Goal: Information Seeking & Learning: Check status

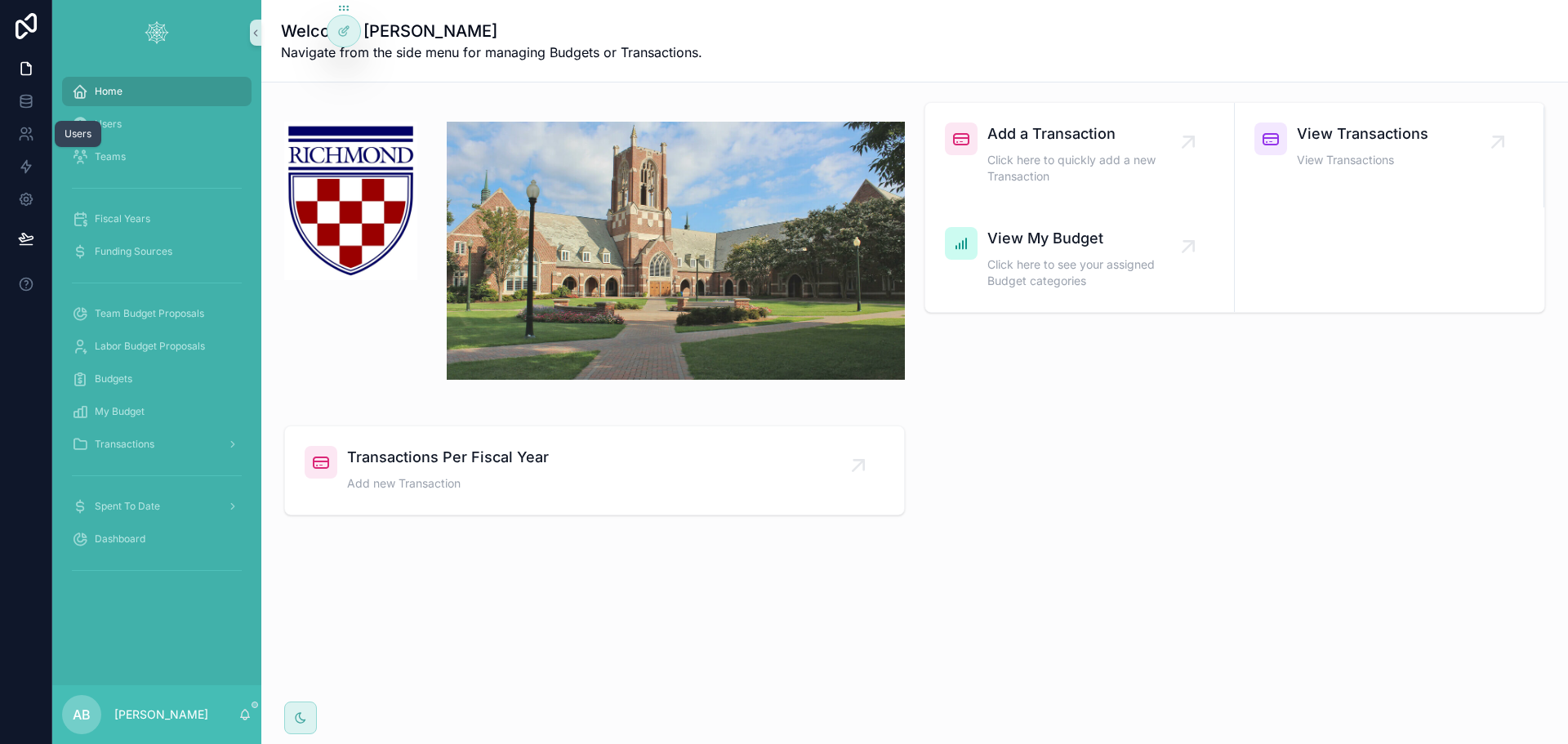
click at [27, 136] on icon at bounding box center [26, 134] width 16 height 16
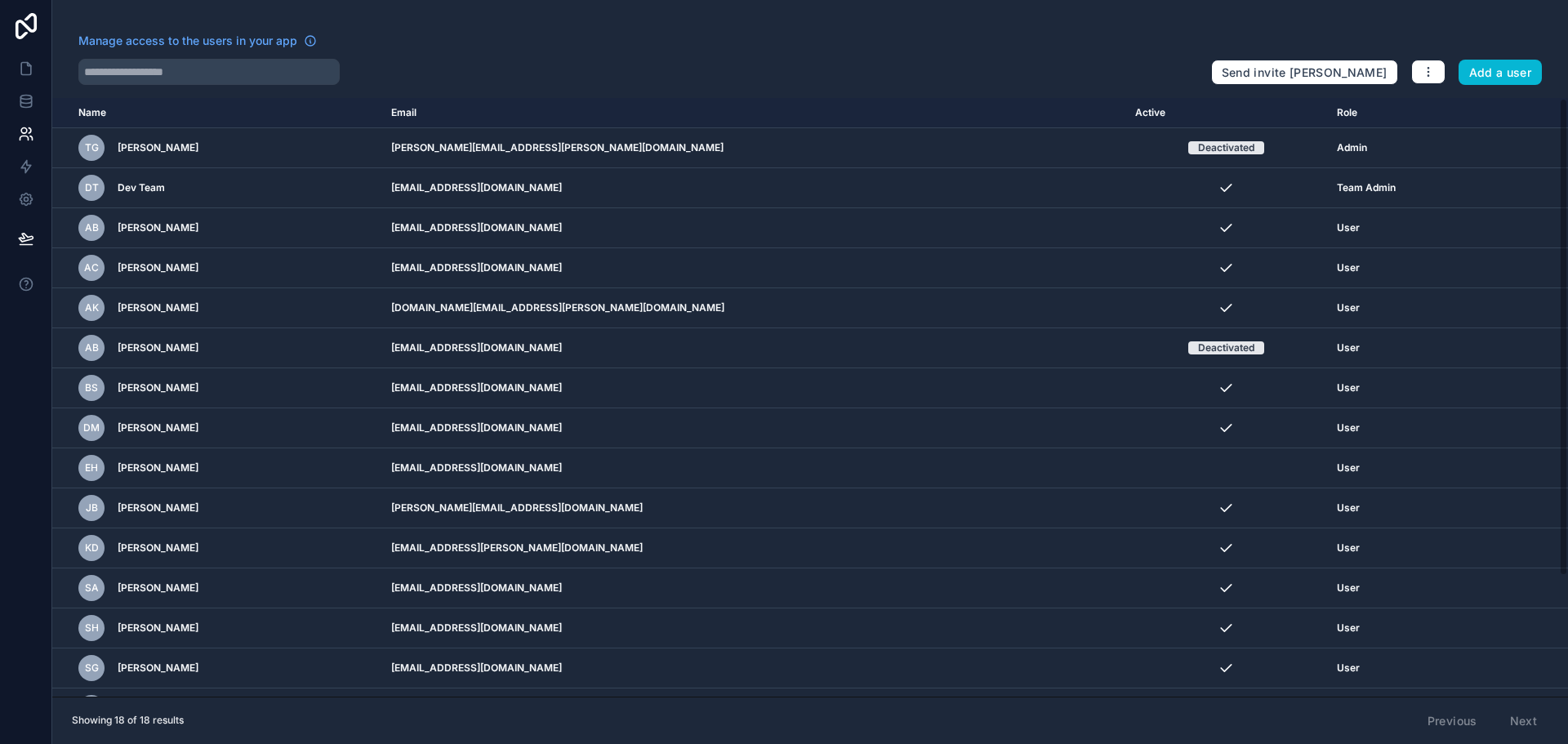
click at [0, 0] on icon "scrollable content" at bounding box center [0, 0] width 0 height 0
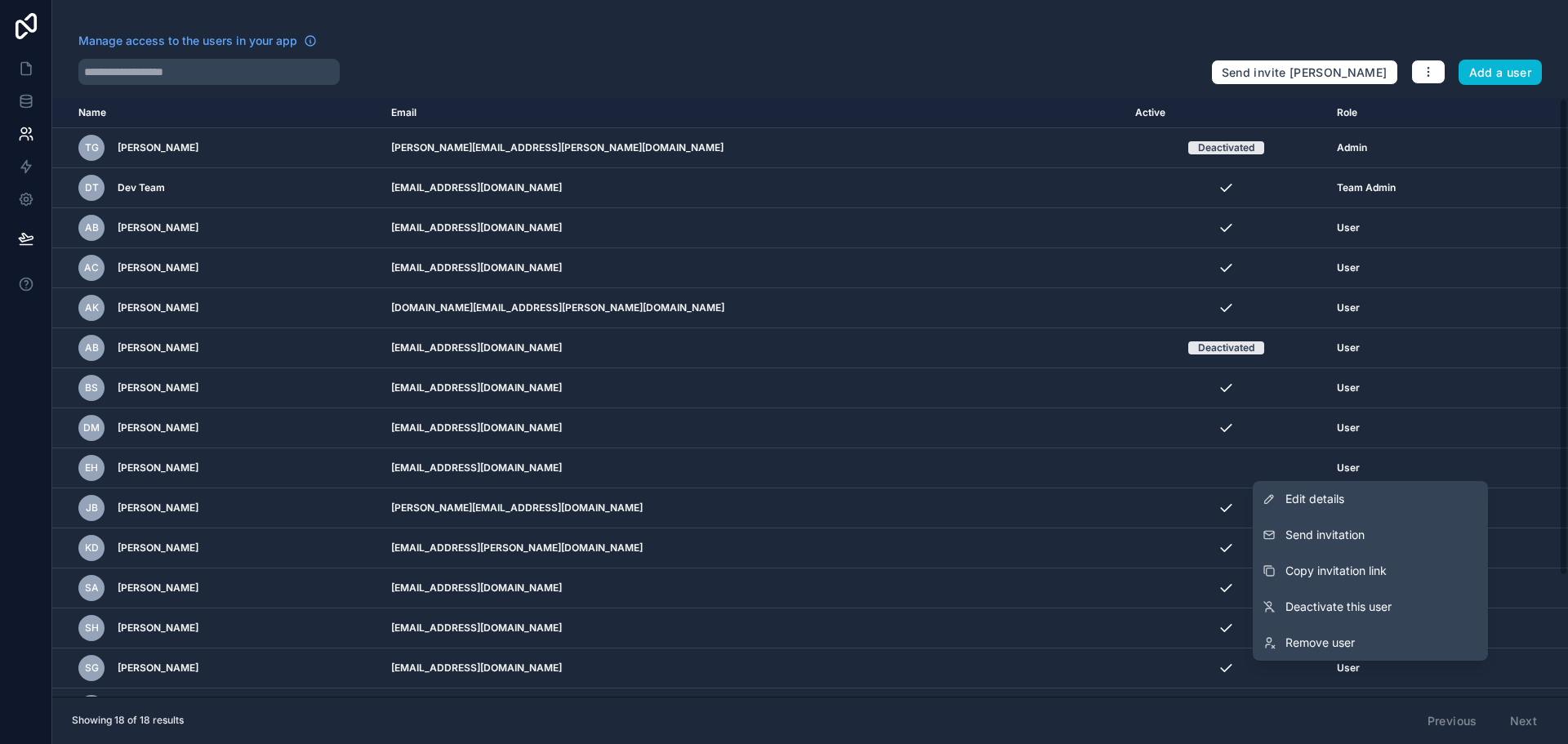
click at [1380, 528] on button "Send invitation" at bounding box center [1371, 536] width 235 height 36
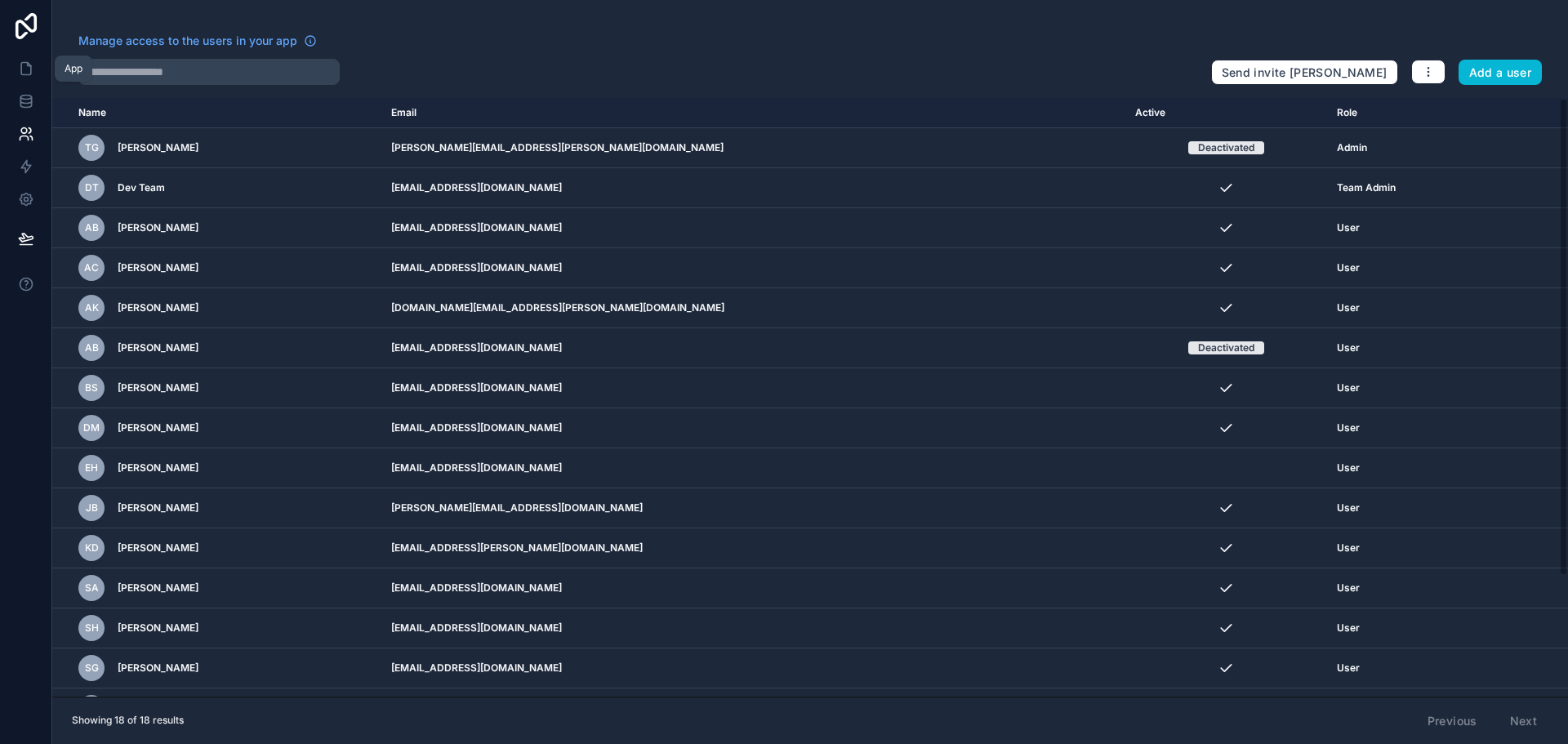
click at [29, 63] on icon at bounding box center [26, 69] width 16 height 16
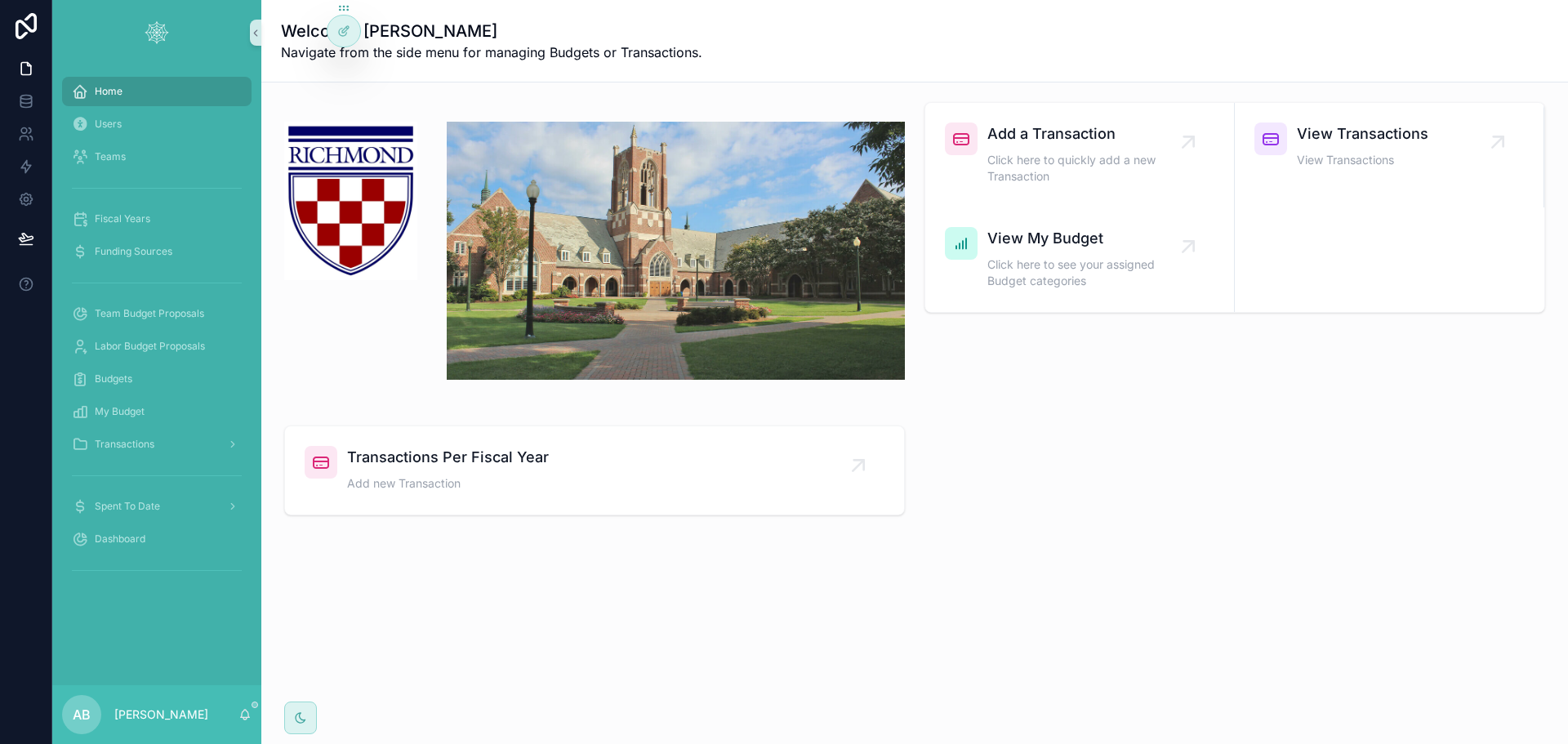
click at [0, 0] on icon at bounding box center [0, 0] width 0 height 0
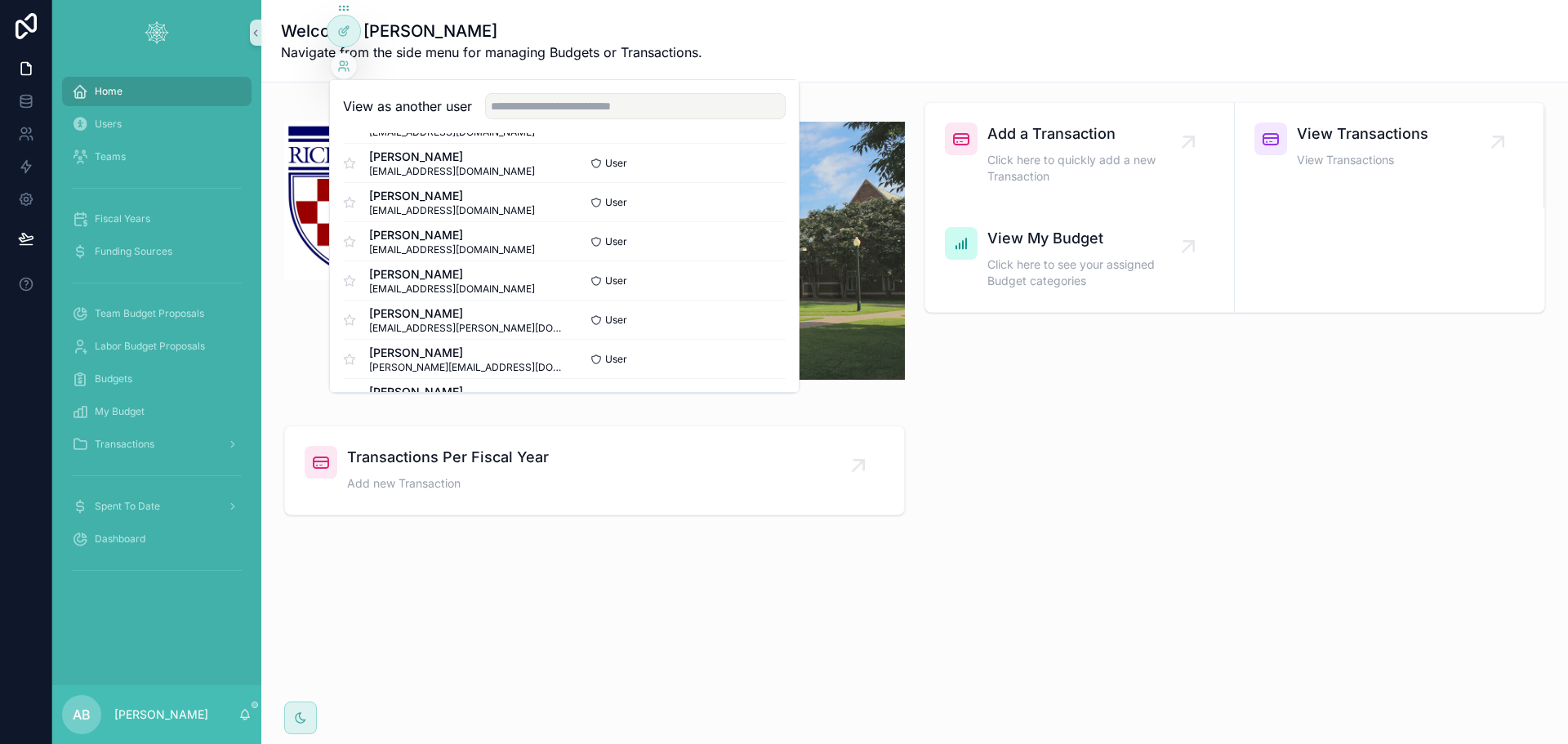
scroll to position [164, 0]
click at [0, 0] on button "Select" at bounding box center [0, 0] width 0 height 0
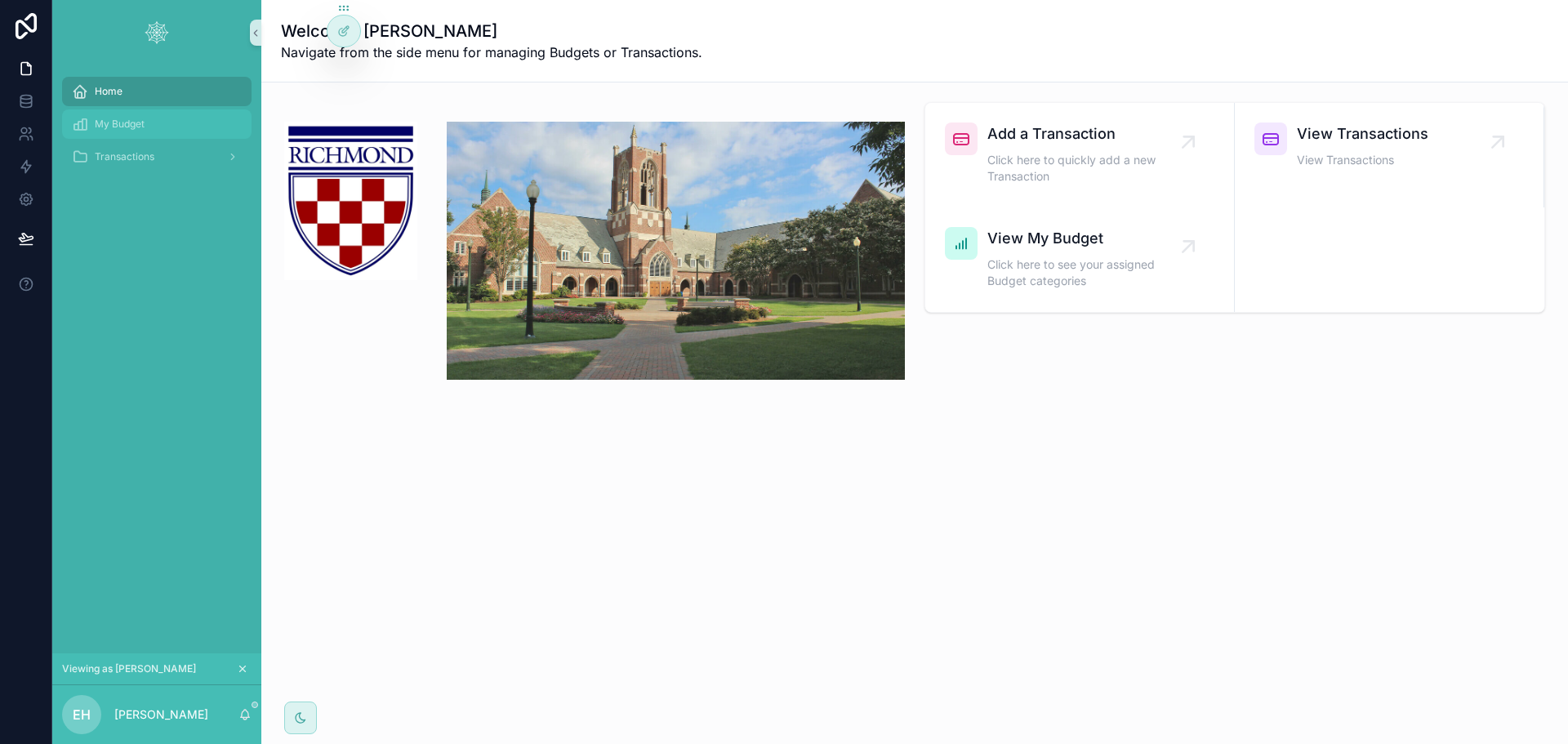
click at [156, 120] on div "My Budget" at bounding box center [157, 124] width 169 height 26
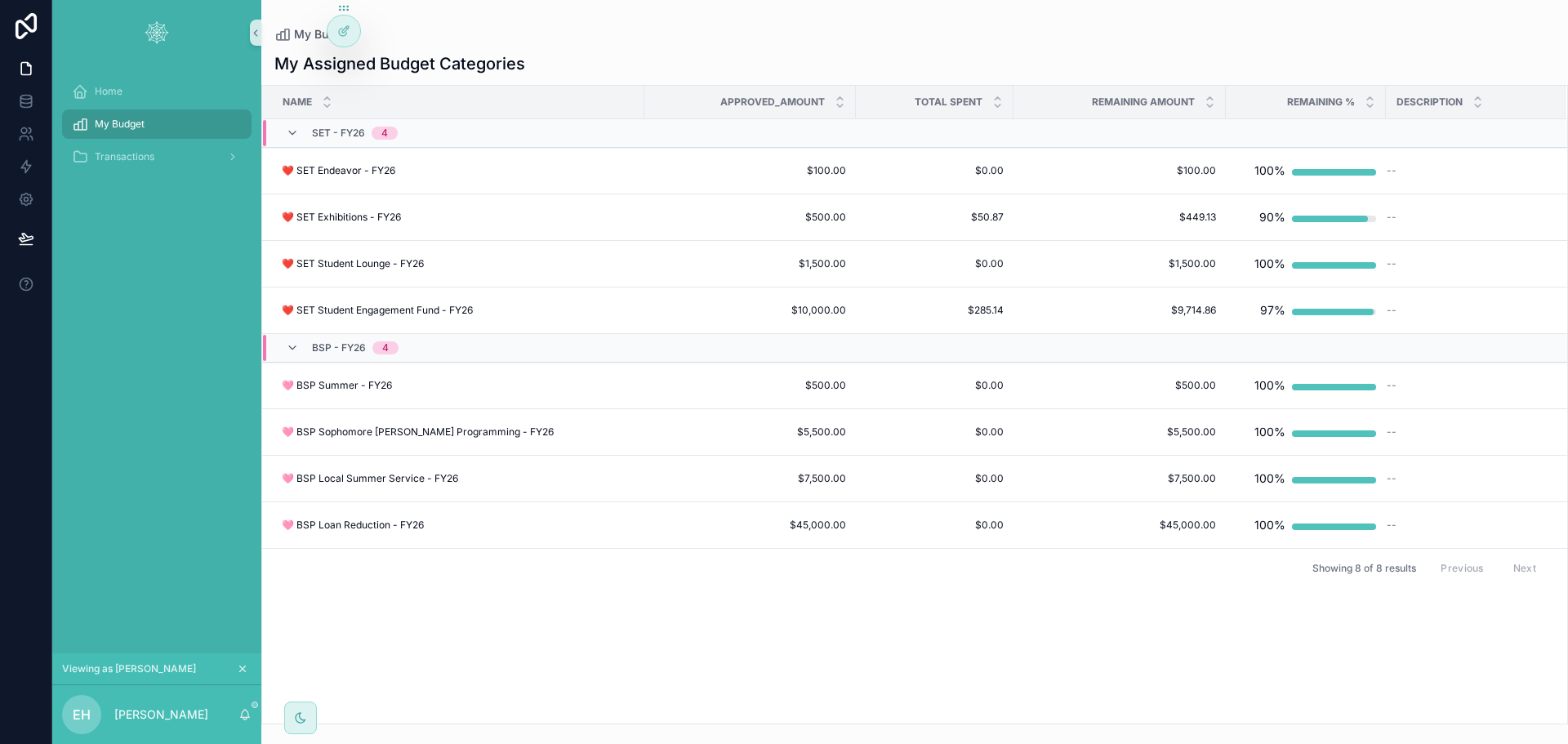
click at [544, 305] on div "❤️ SET Student Engagement Fund - FY26 ❤️ SET Student Engagement Fund - FY26" at bounding box center [459, 310] width 353 height 13
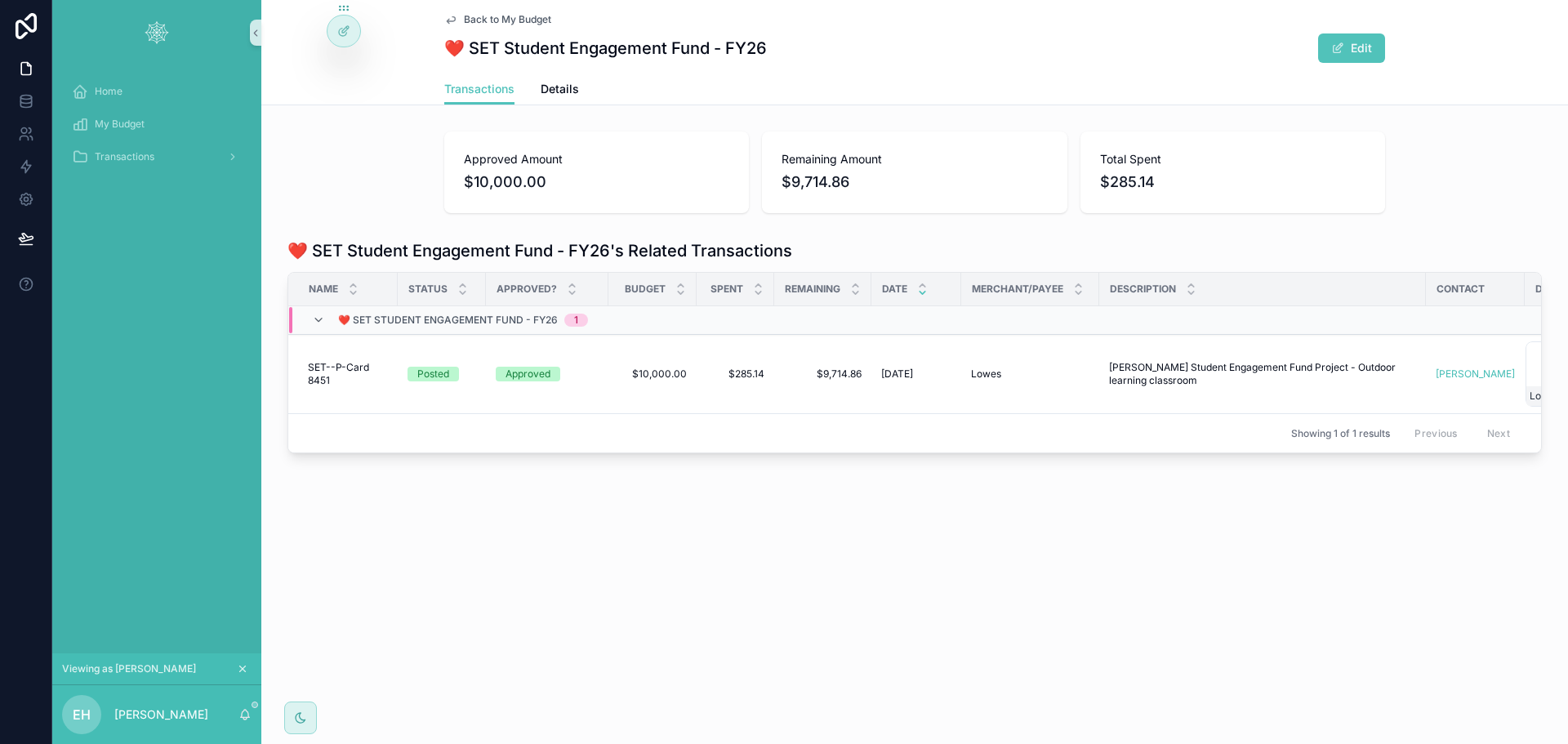
click at [608, 368] on td "$10,000.00 $10,000.00" at bounding box center [652, 374] width 88 height 79
click at [647, 371] on span "$10,000.00" at bounding box center [652, 374] width 69 height 13
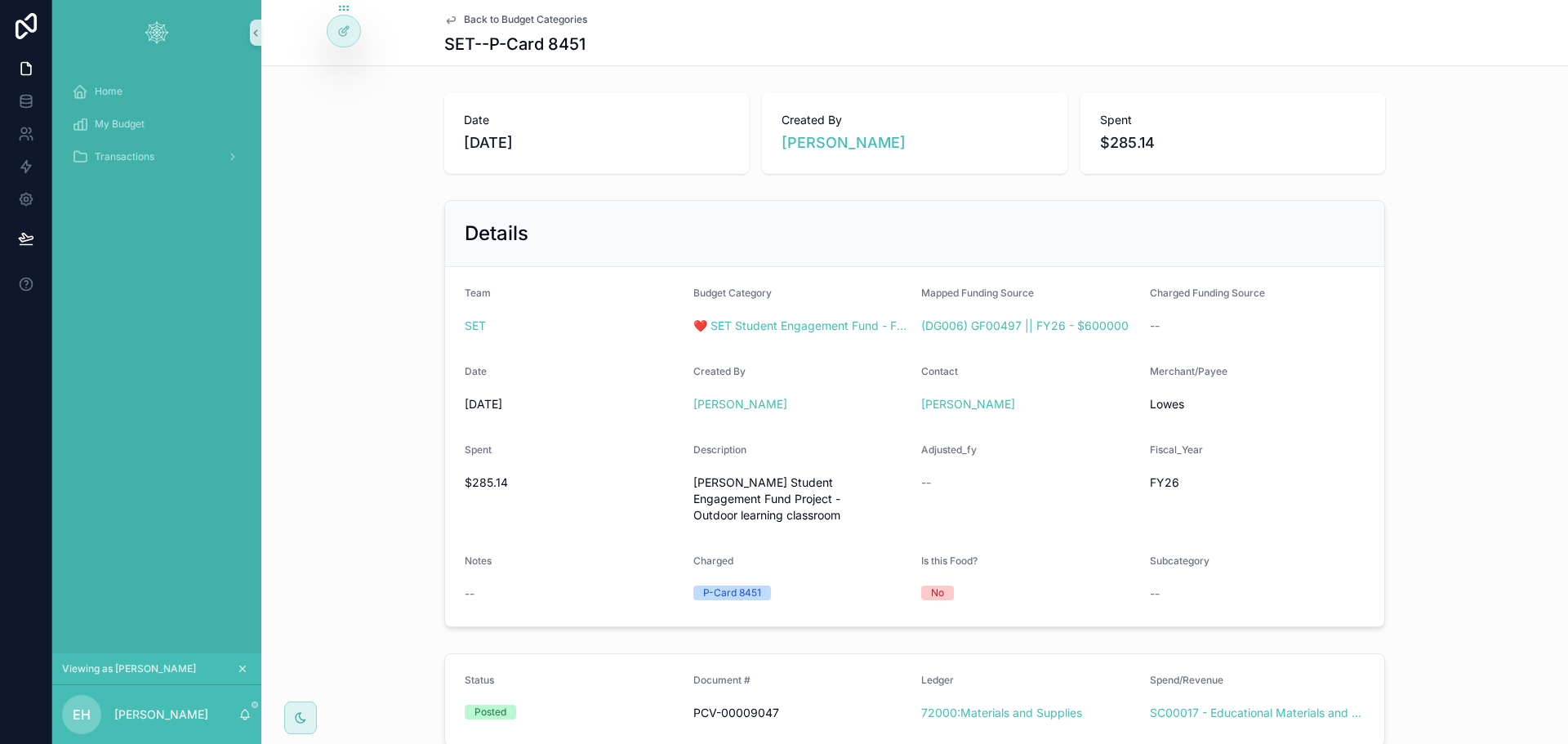
click at [527, 17] on span "Back to Budget Categories" at bounding box center [525, 19] width 124 height 13
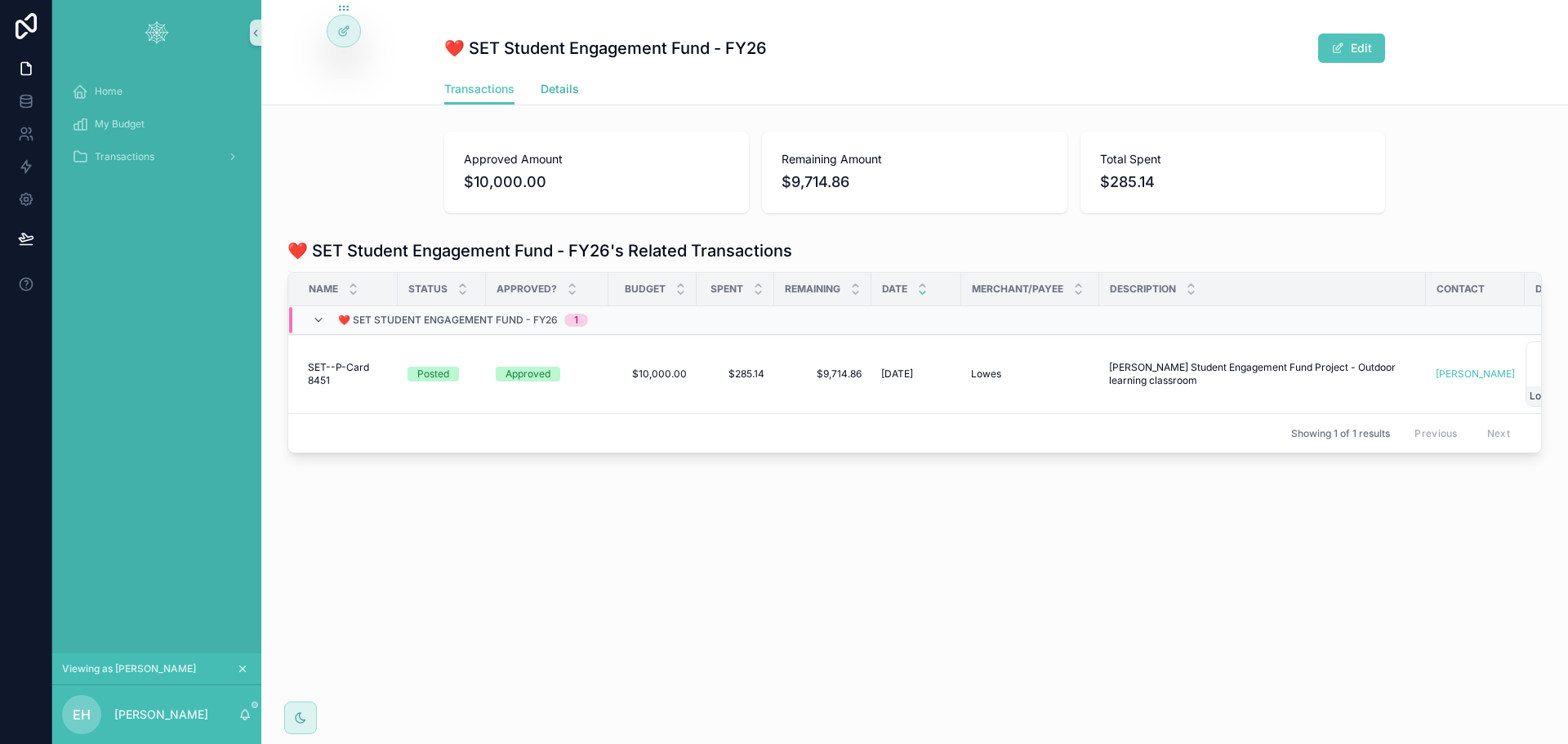
click at [566, 93] on span "Details" at bounding box center [559, 89] width 39 height 16
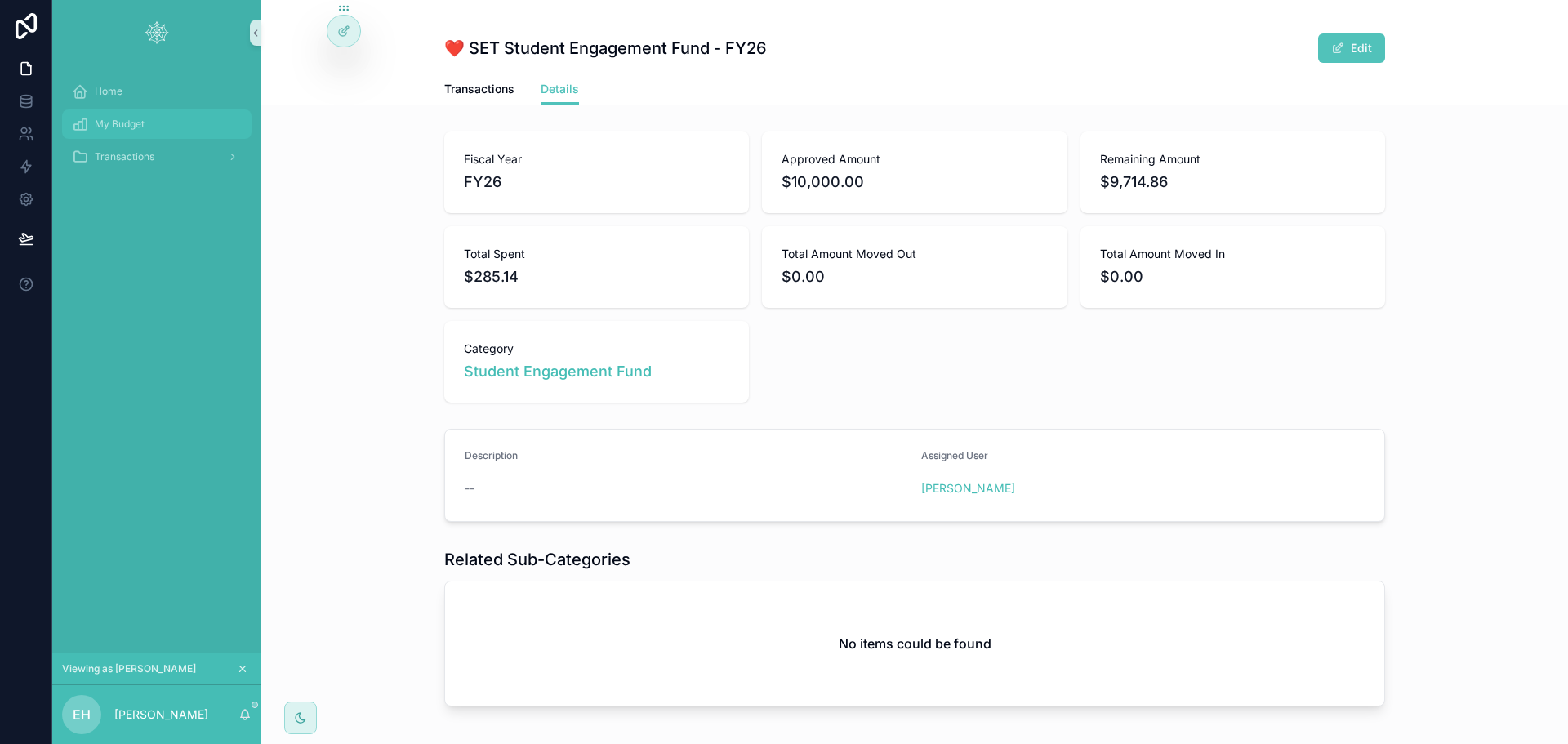
click at [150, 120] on div "My Budget" at bounding box center [157, 124] width 169 height 26
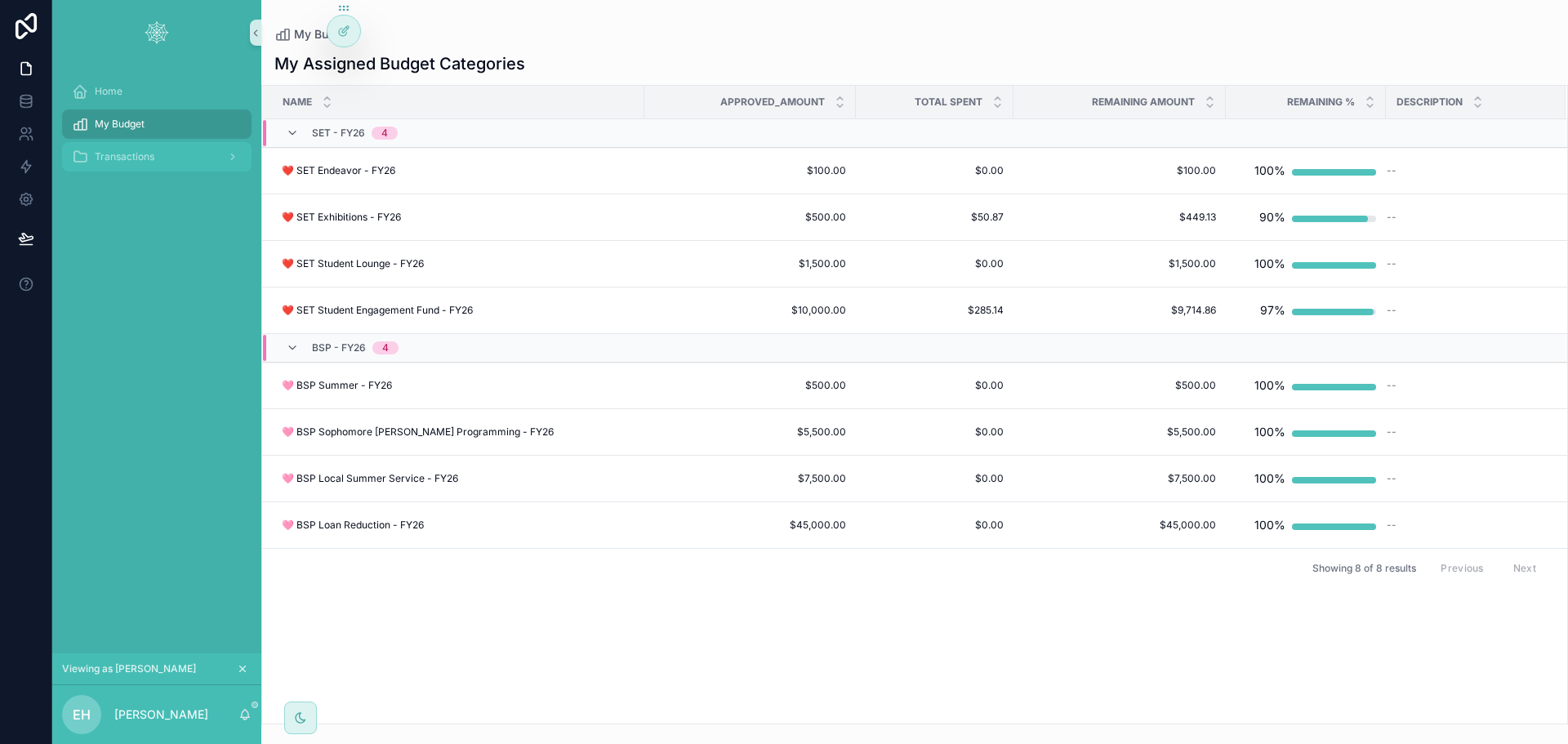
click at [132, 158] on span "Transactions" at bounding box center [125, 157] width 60 height 13
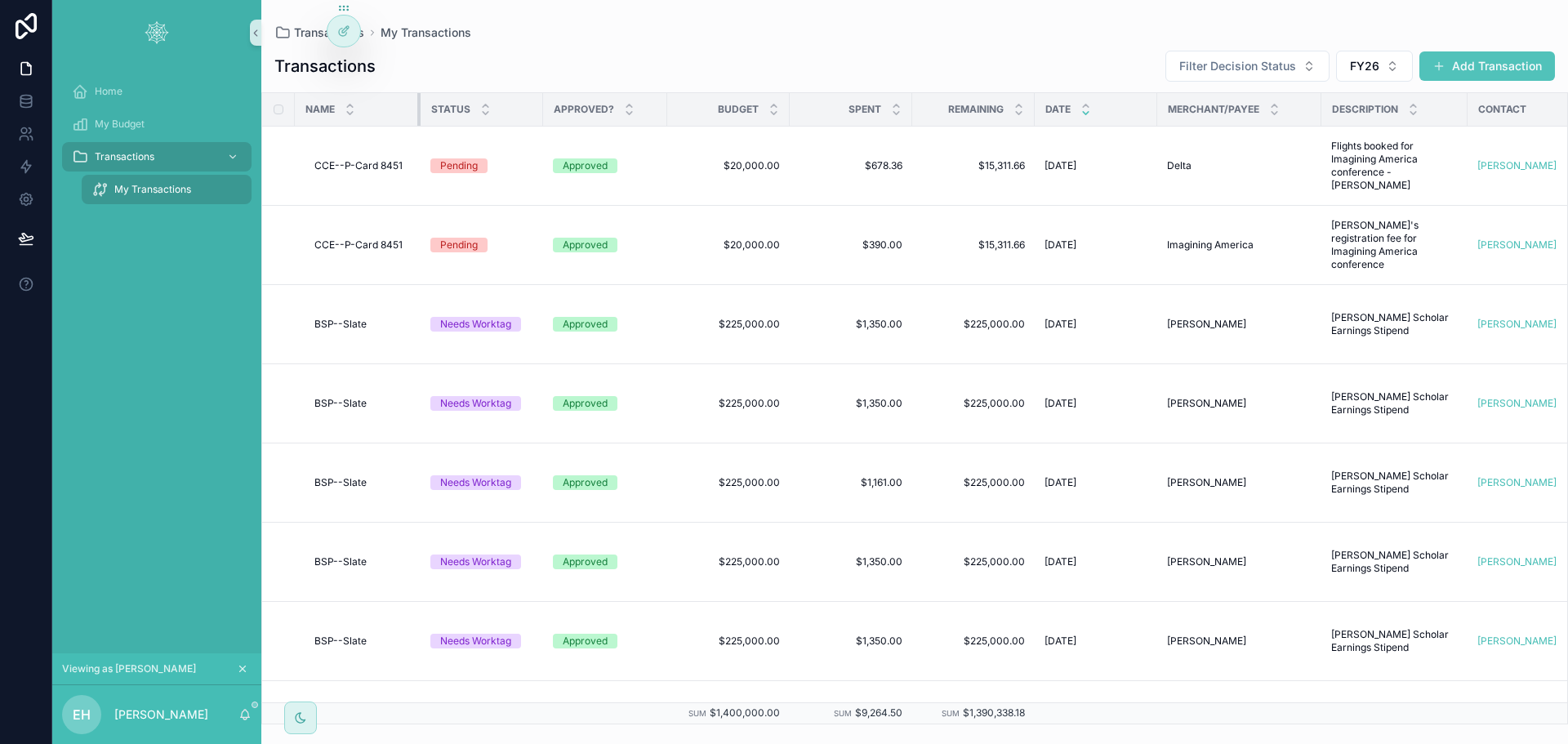
drag, startPoint x: 436, startPoint y: 110, endPoint x: 418, endPoint y: 111, distance: 18.0
click at [418, 111] on div "scrollable content" at bounding box center [421, 109] width 7 height 33
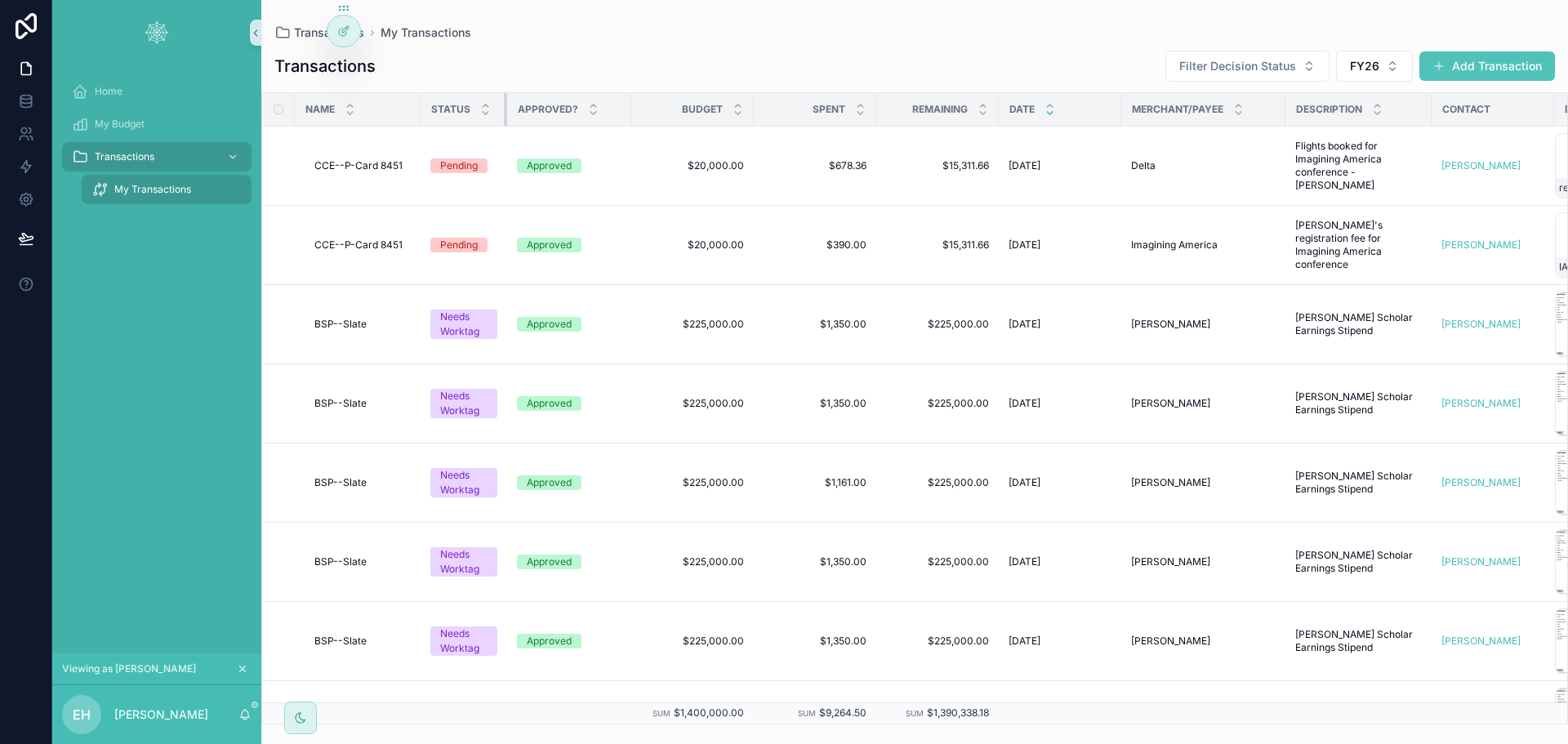
drag, startPoint x: 533, startPoint y: 111, endPoint x: 503, endPoint y: 112, distance: 30.0
click at [503, 112] on div "scrollable content" at bounding box center [506, 109] width 7 height 33
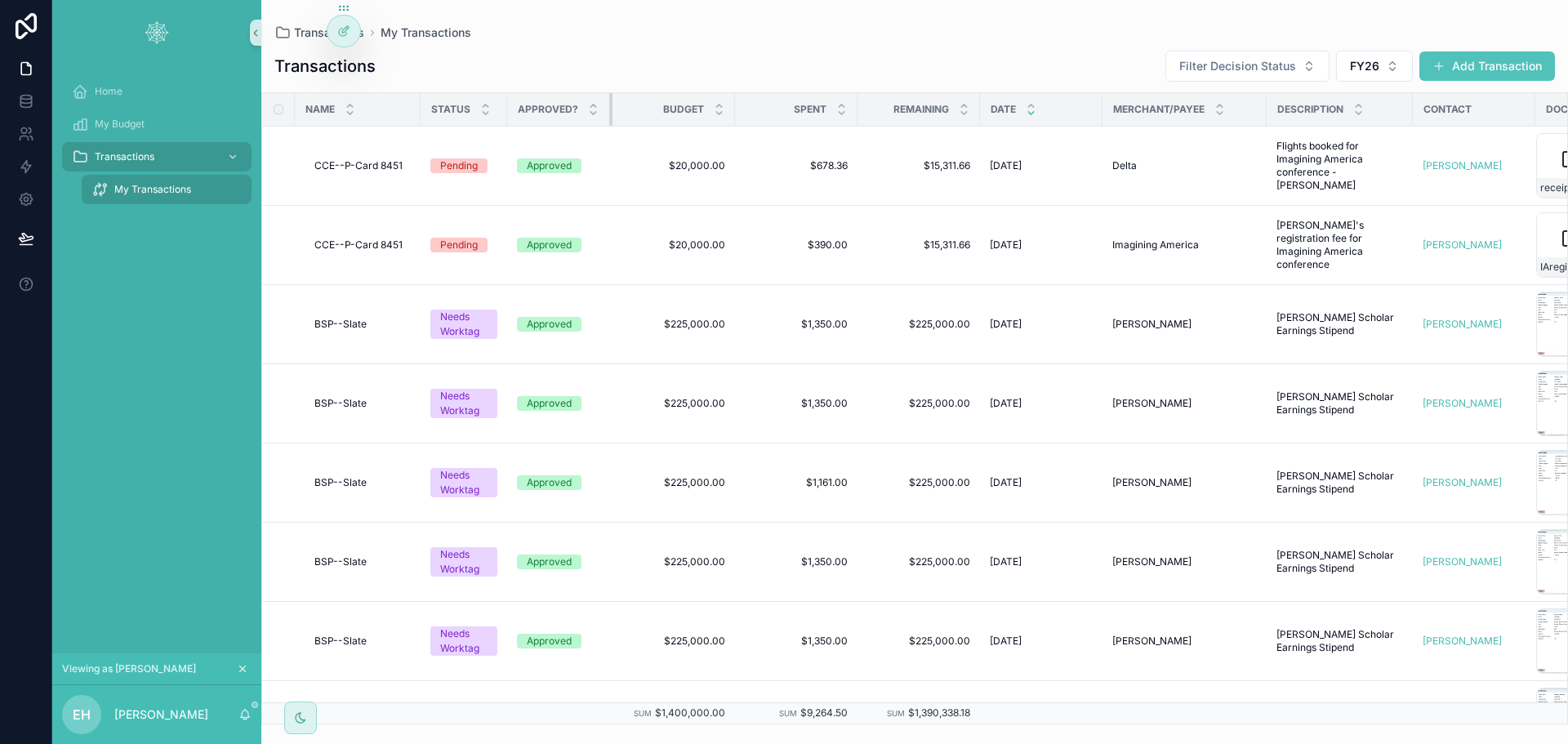
drag, startPoint x: 630, startPoint y: 106, endPoint x: 611, endPoint y: 106, distance: 19.0
click at [611, 106] on div "scrollable content" at bounding box center [612, 109] width 7 height 33
drag, startPoint x: 730, startPoint y: 108, endPoint x: 680, endPoint y: 115, distance: 50.5
click at [680, 115] on div "Budget" at bounding box center [673, 109] width 121 height 31
click at [757, 161] on span "$678.36" at bounding box center [795, 166] width 103 height 13
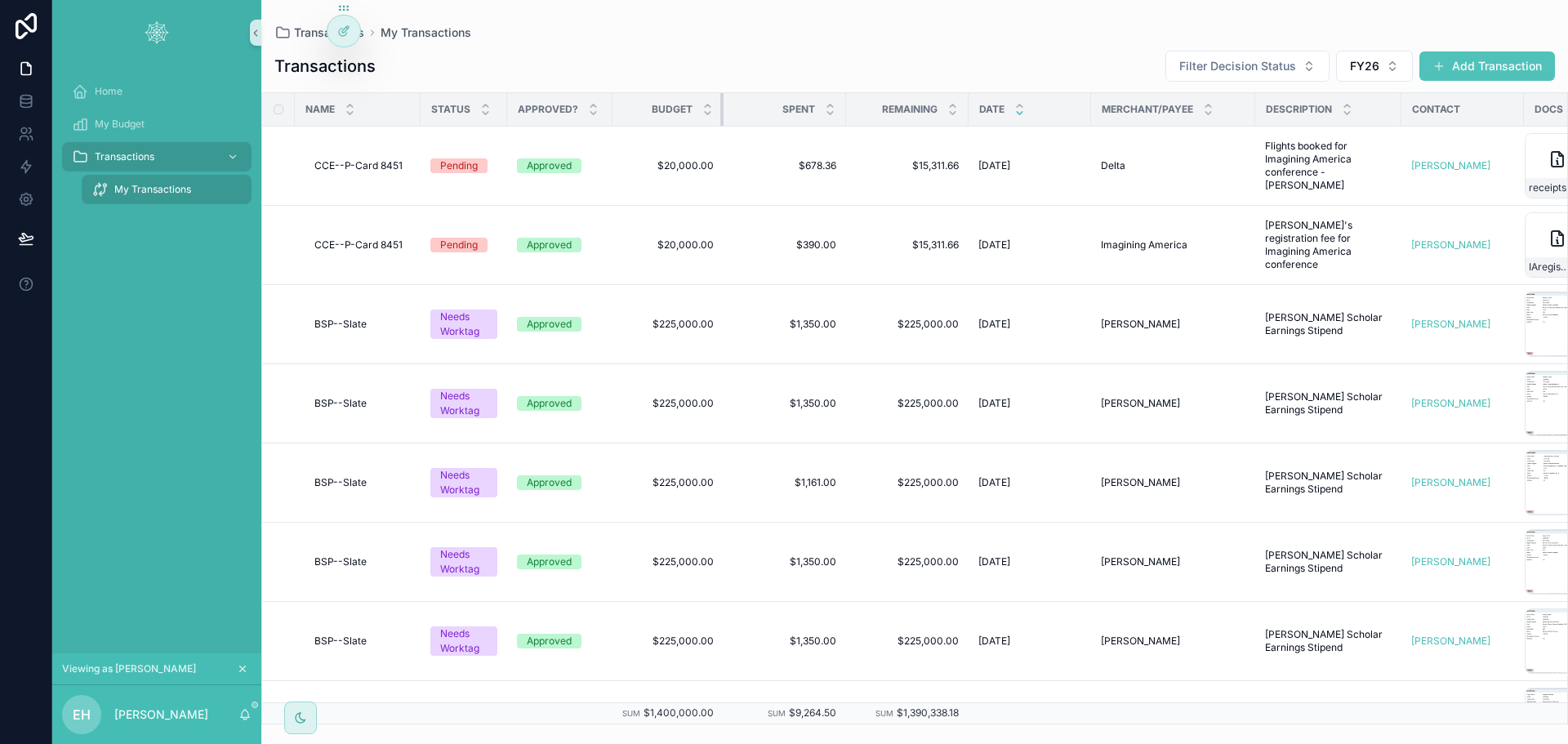
drag, startPoint x: 733, startPoint y: 116, endPoint x: 680, endPoint y: 116, distance: 53.0
click at [680, 116] on th "Budget" at bounding box center [667, 110] width 111 height 34
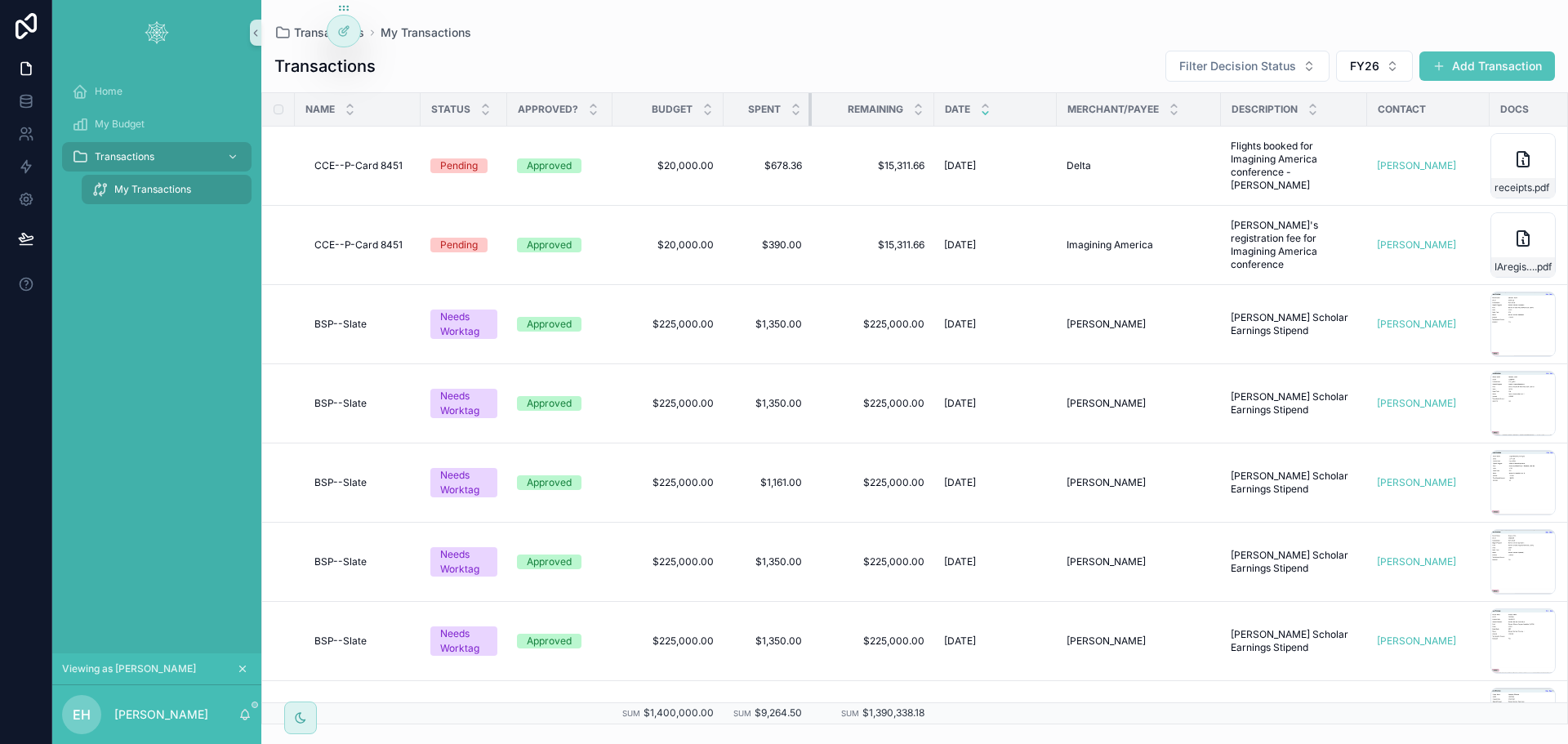
drag, startPoint x: 839, startPoint y: 112, endPoint x: 784, endPoint y: 111, distance: 55.0
click at [784, 111] on th "Spent" at bounding box center [768, 110] width 88 height 34
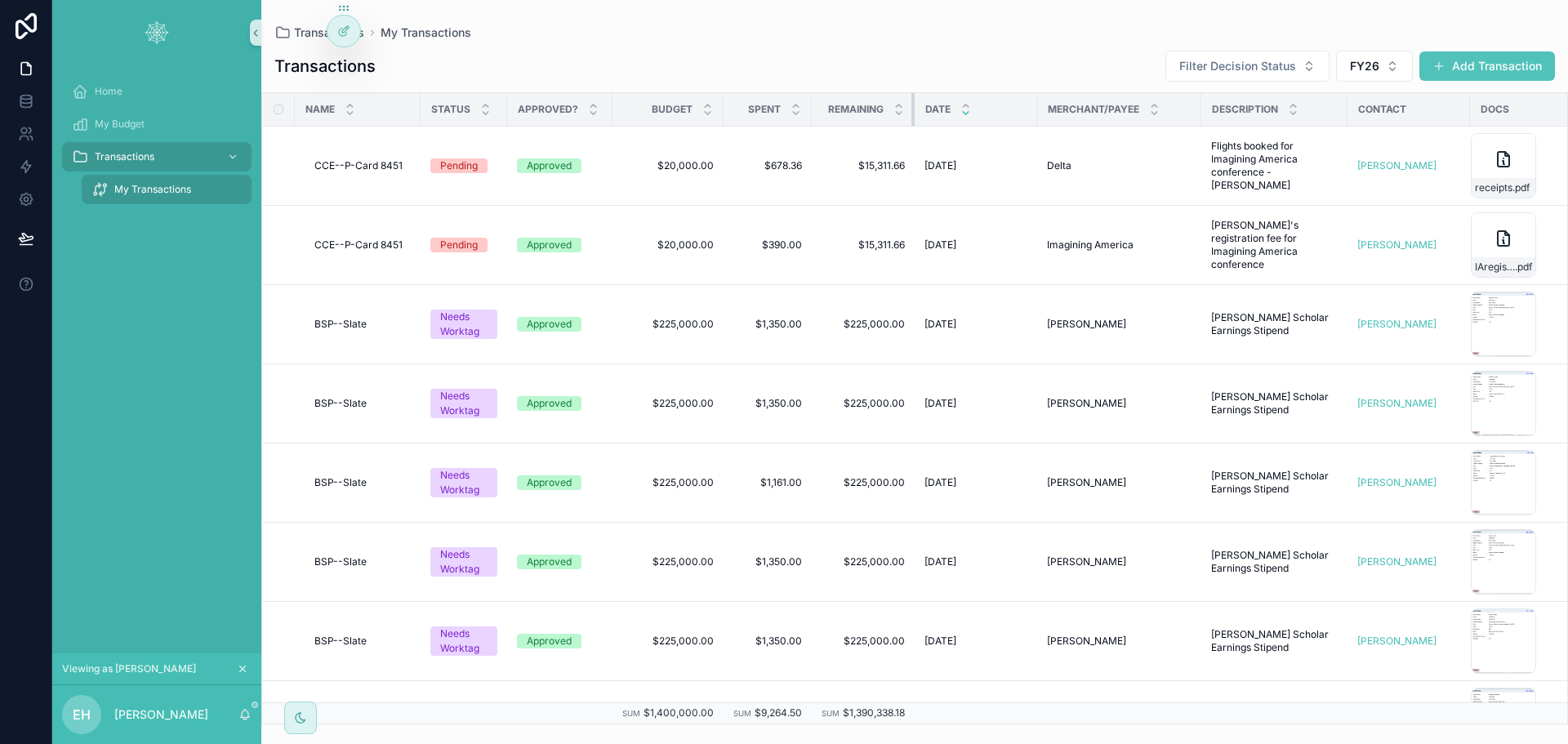
drag, startPoint x: 928, startPoint y: 111, endPoint x: 904, endPoint y: 111, distance: 24.0
click at [904, 111] on th "Remaining" at bounding box center [862, 110] width 103 height 34
drag, startPoint x: 1033, startPoint y: 117, endPoint x: 998, endPoint y: 116, distance: 35.0
click at [998, 116] on tr "Name Status Approved? Budget Spent Remaining Date Merchant/Payee Description Co…" at bounding box center [942, 110] width 1360 height 34
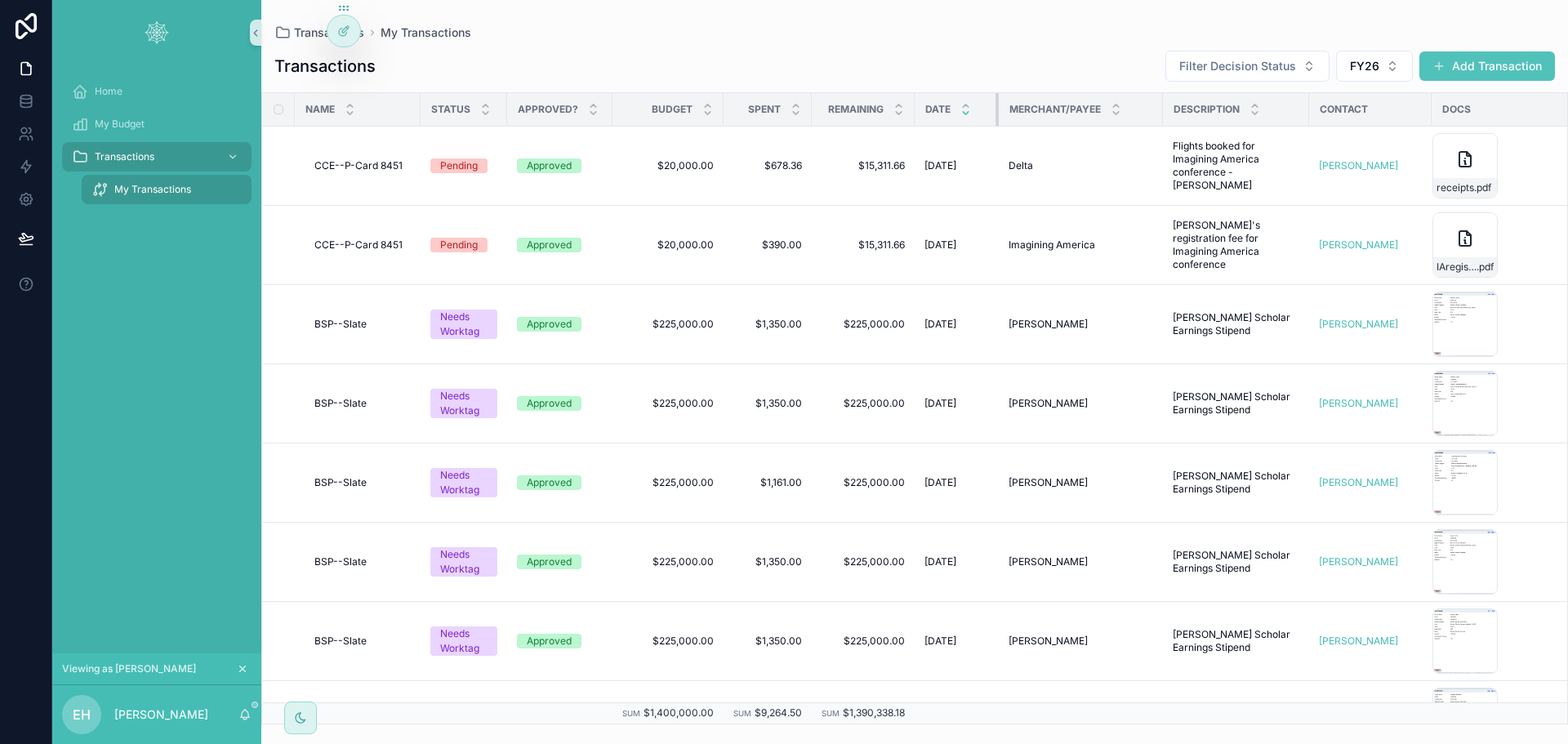
drag, startPoint x: 1034, startPoint y: 111, endPoint x: 996, endPoint y: 111, distance: 38.0
click at [996, 111] on div "scrollable content" at bounding box center [999, 109] width 7 height 33
drag, startPoint x: 1160, startPoint y: 109, endPoint x: 1148, endPoint y: 111, distance: 12.2
click at [1149, 111] on div "scrollable content" at bounding box center [1152, 109] width 7 height 33
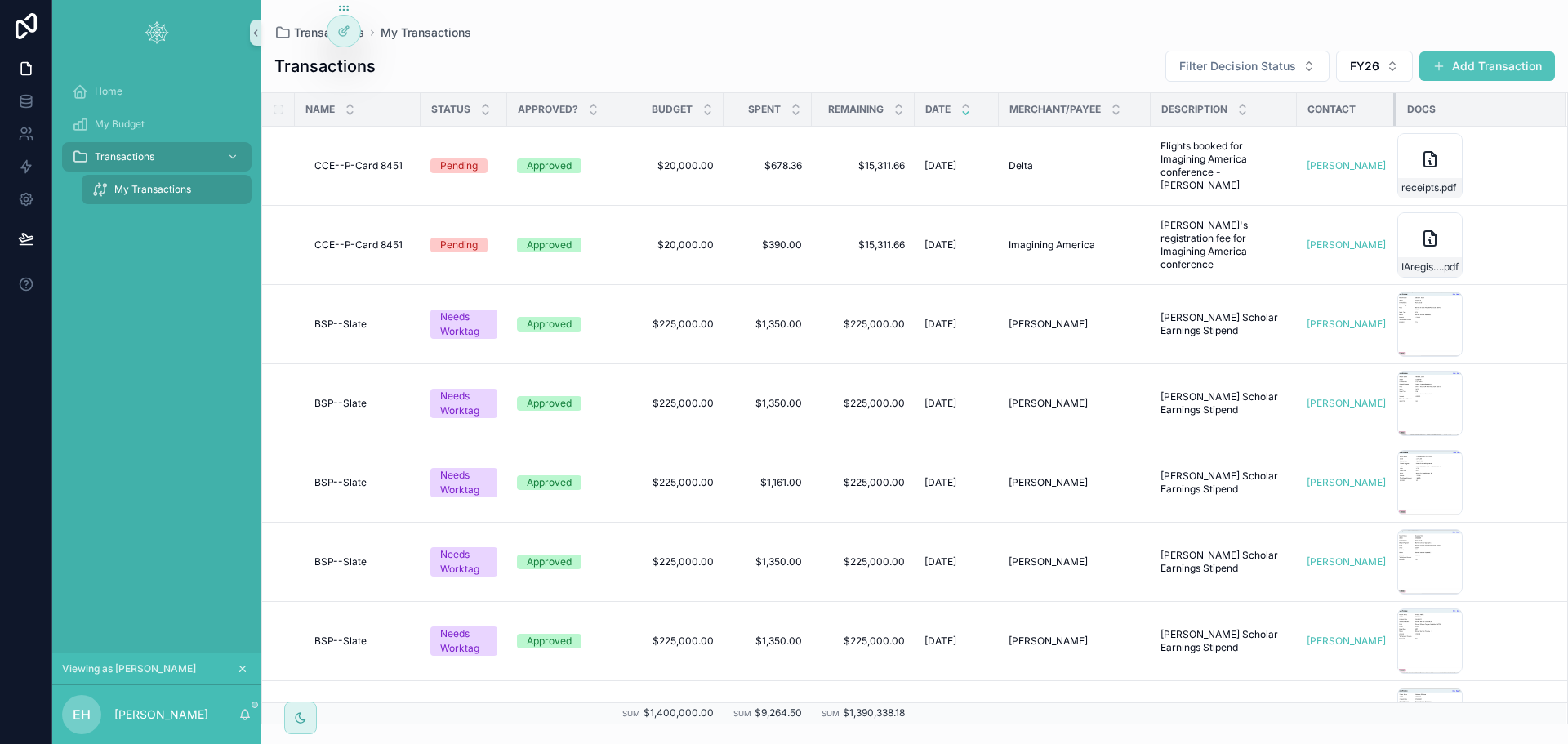
drag, startPoint x: 1401, startPoint y: 105, endPoint x: 1378, endPoint y: 105, distance: 23.0
click at [1378, 105] on th "Contact" at bounding box center [1347, 110] width 100 height 34
click at [124, 120] on span "My Budget" at bounding box center [120, 124] width 50 height 13
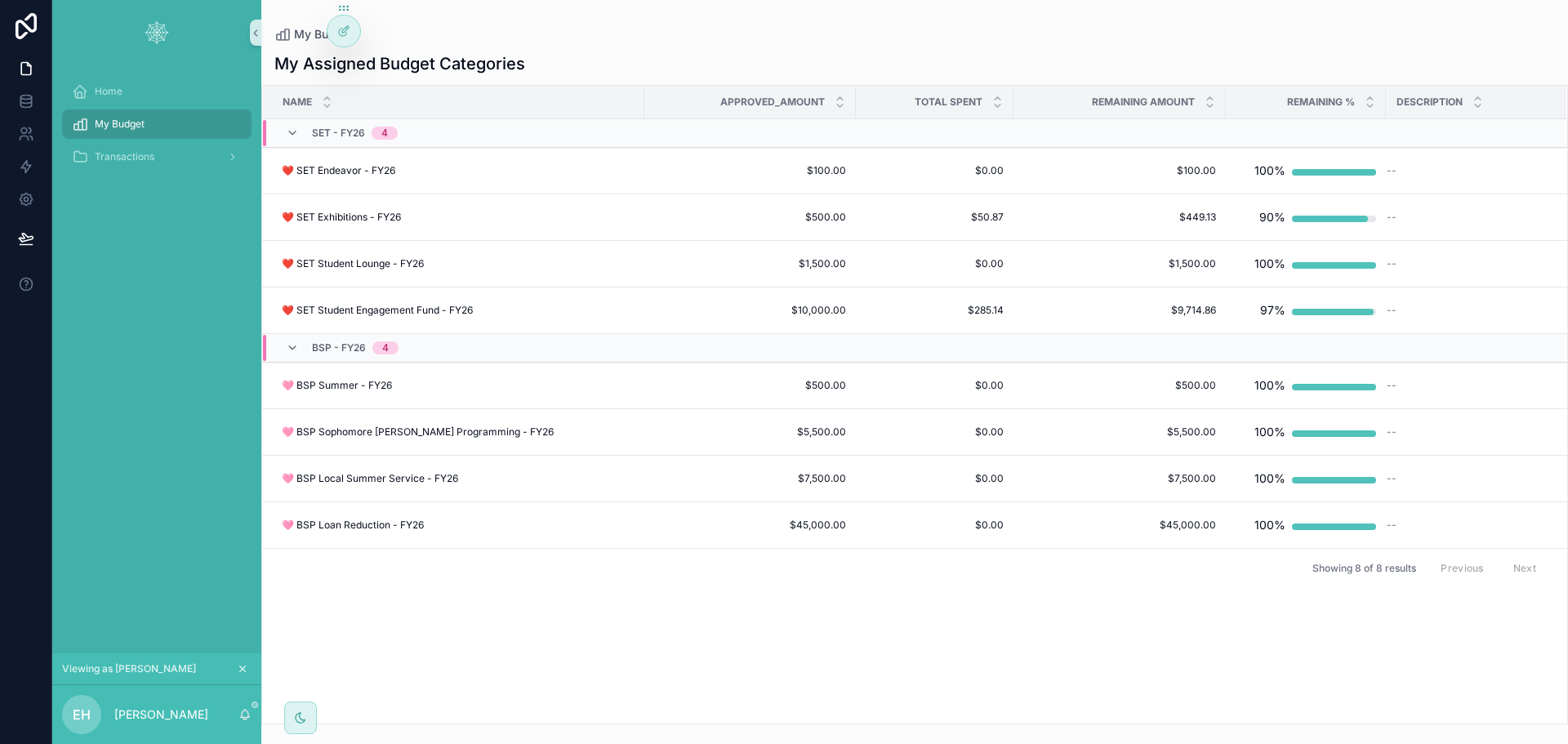
click at [0, 0] on icon at bounding box center [0, 0] width 0 height 0
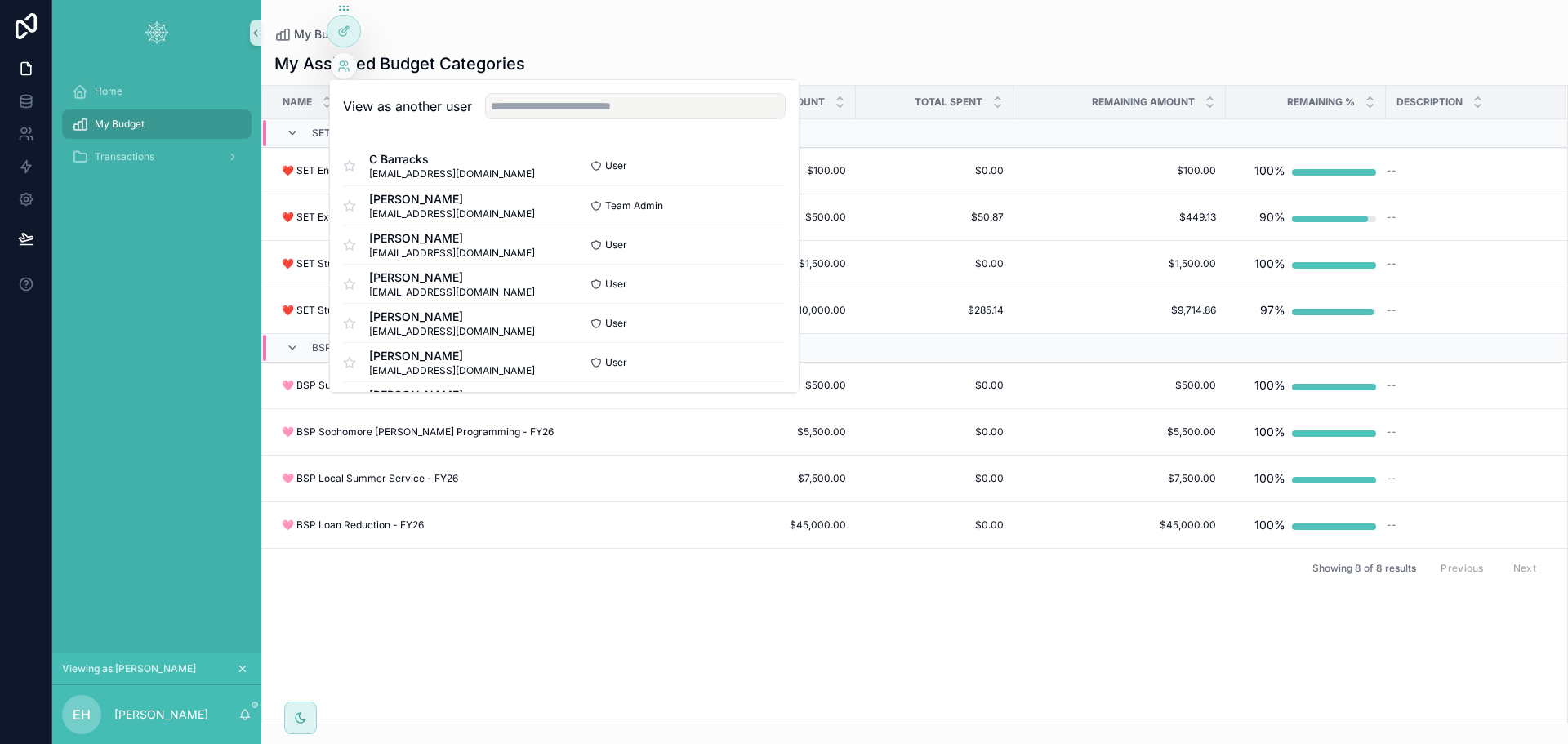
scroll to position [82, 0]
click at [0, 0] on button "Select" at bounding box center [0, 0] width 0 height 0
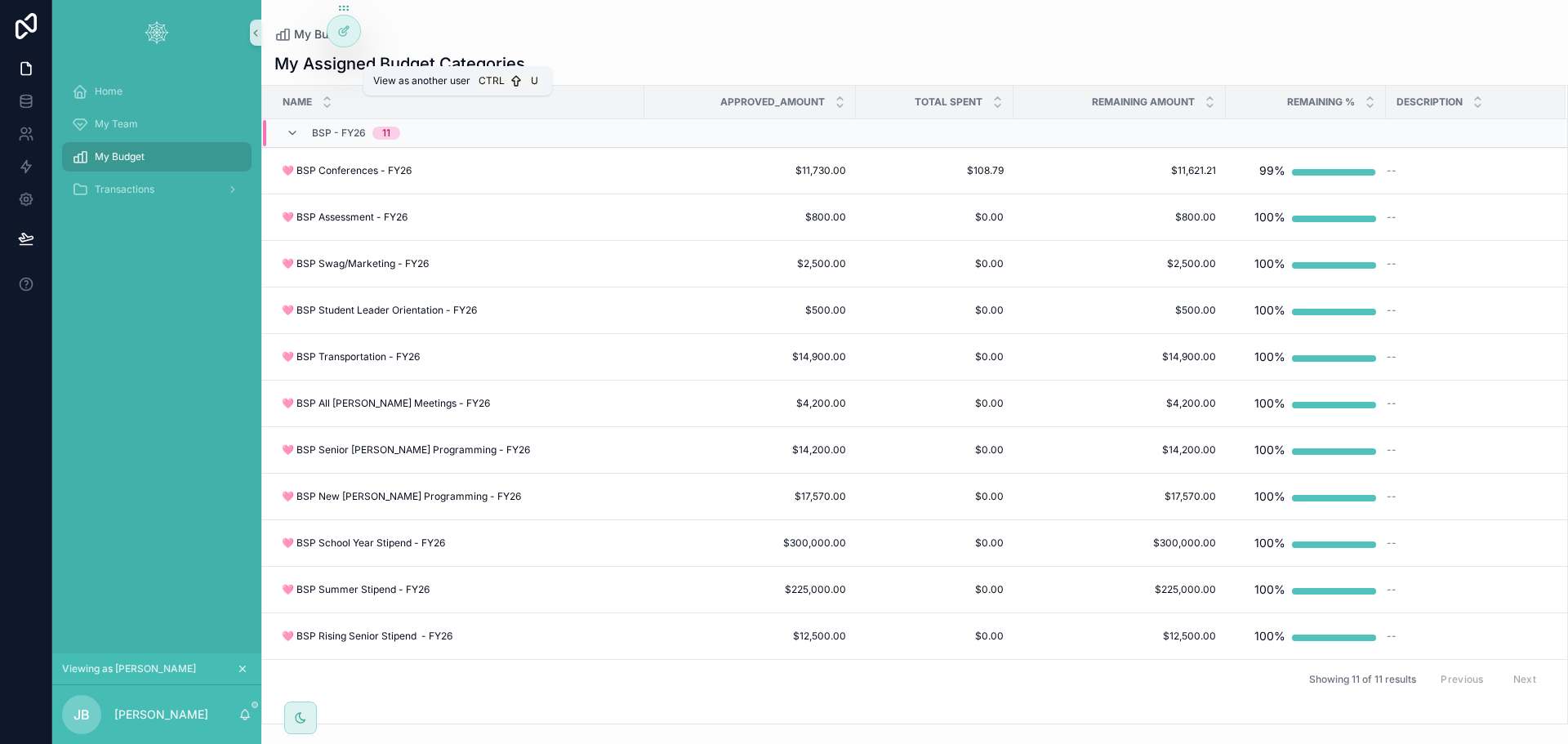
click at [0, 0] on icon at bounding box center [0, 0] width 0 height 0
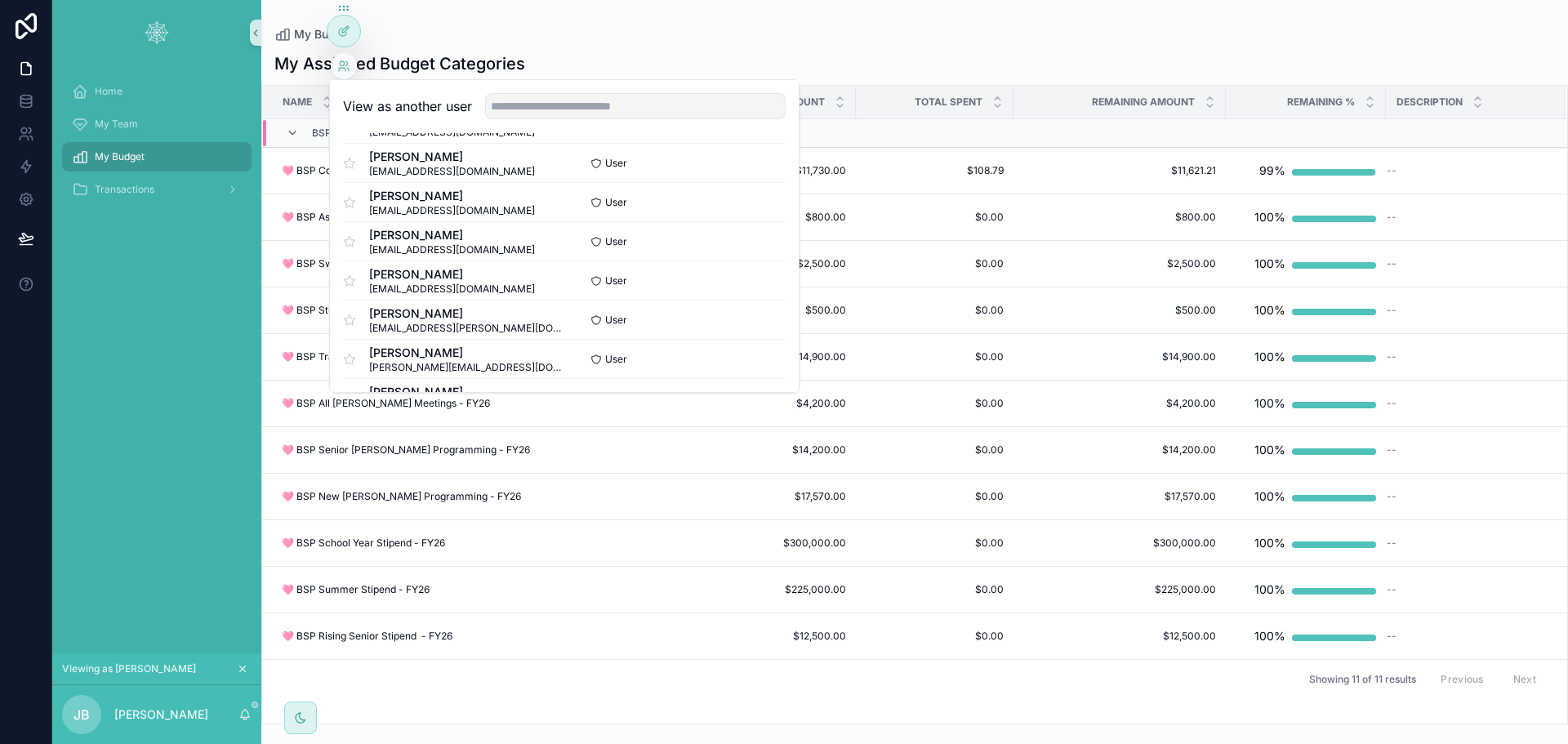
scroll to position [164, 0]
click at [0, 0] on button "Select" at bounding box center [0, 0] width 0 height 0
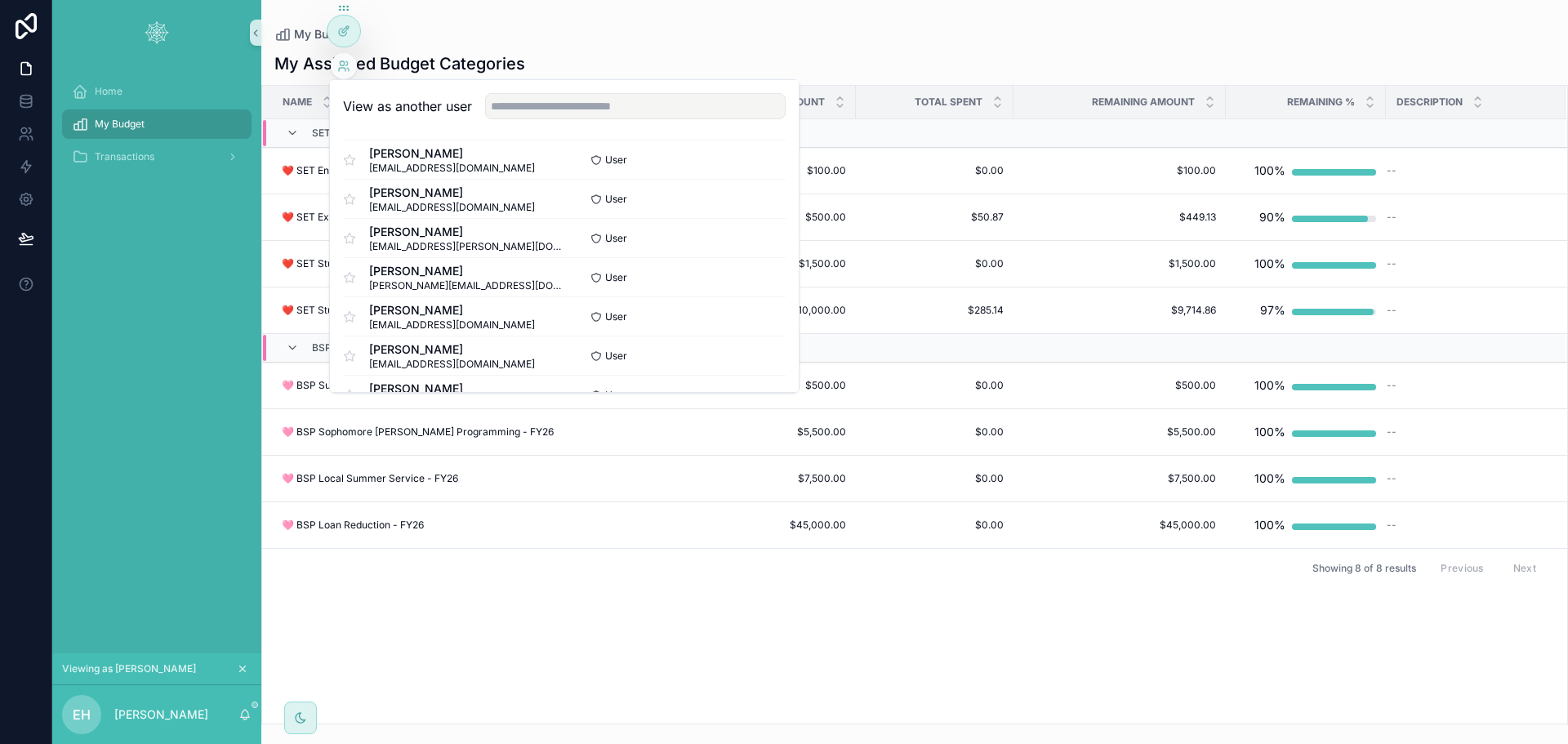
click at [152, 436] on div "Home My Budget Transactions" at bounding box center [157, 360] width 209 height 588
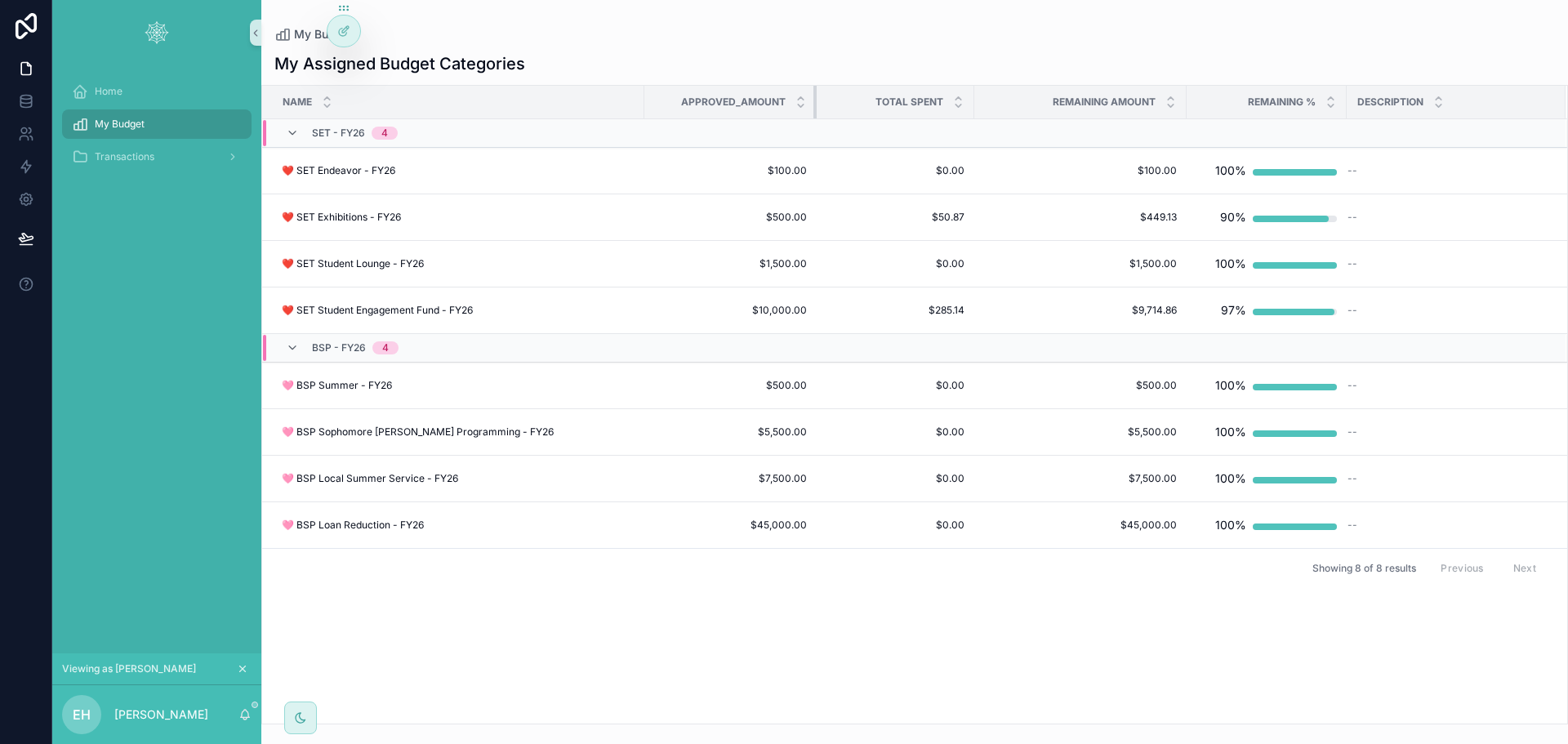
drag, startPoint x: 852, startPoint y: 106, endPoint x: 689, endPoint y: 93, distance: 163.5
click at [810, 105] on th "Approved_Amount" at bounding box center [730, 103] width 172 height 34
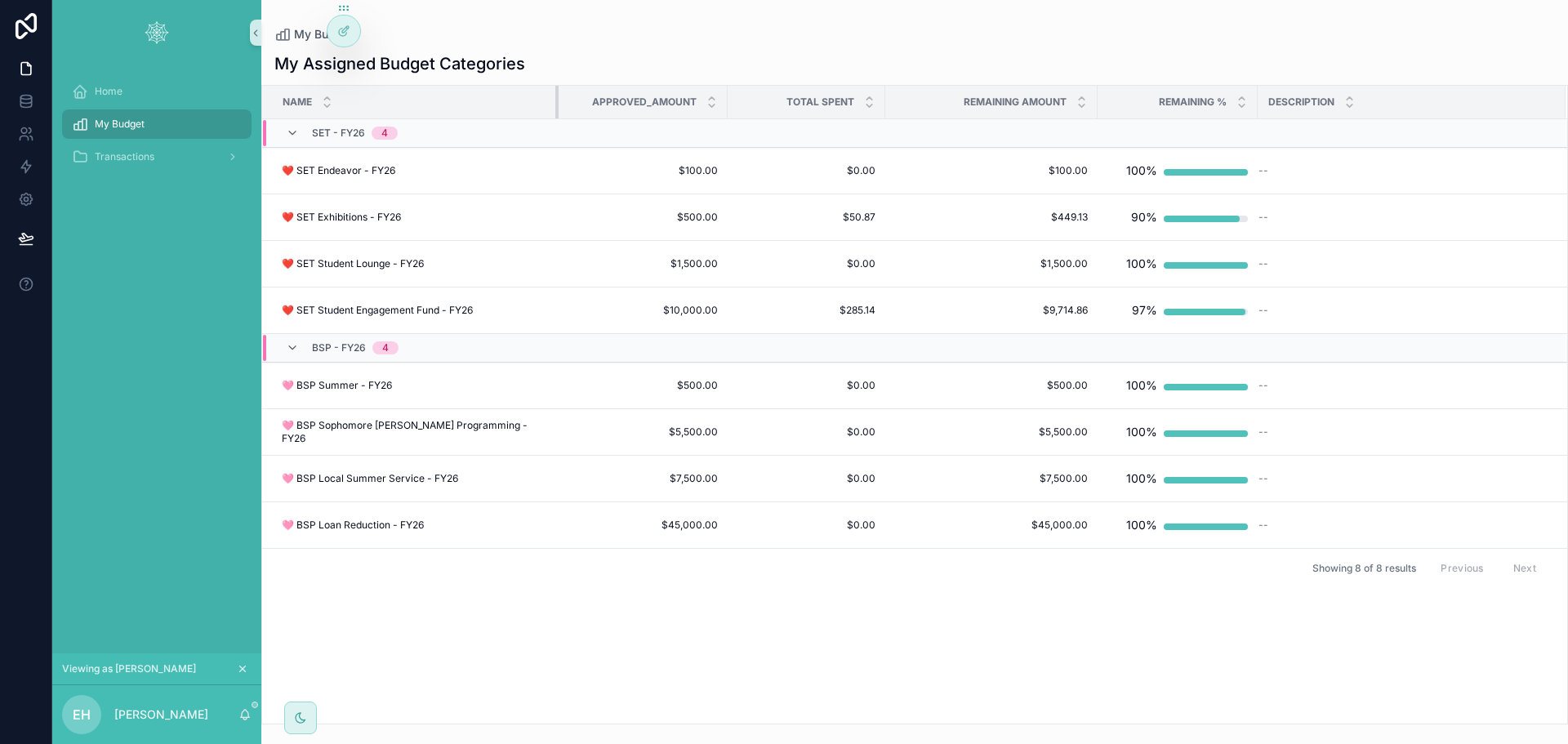
drag, startPoint x: 641, startPoint y: 102, endPoint x: 542, endPoint y: 115, distance: 99.8
click at [555, 115] on div "scrollable content" at bounding box center [558, 102] width 7 height 33
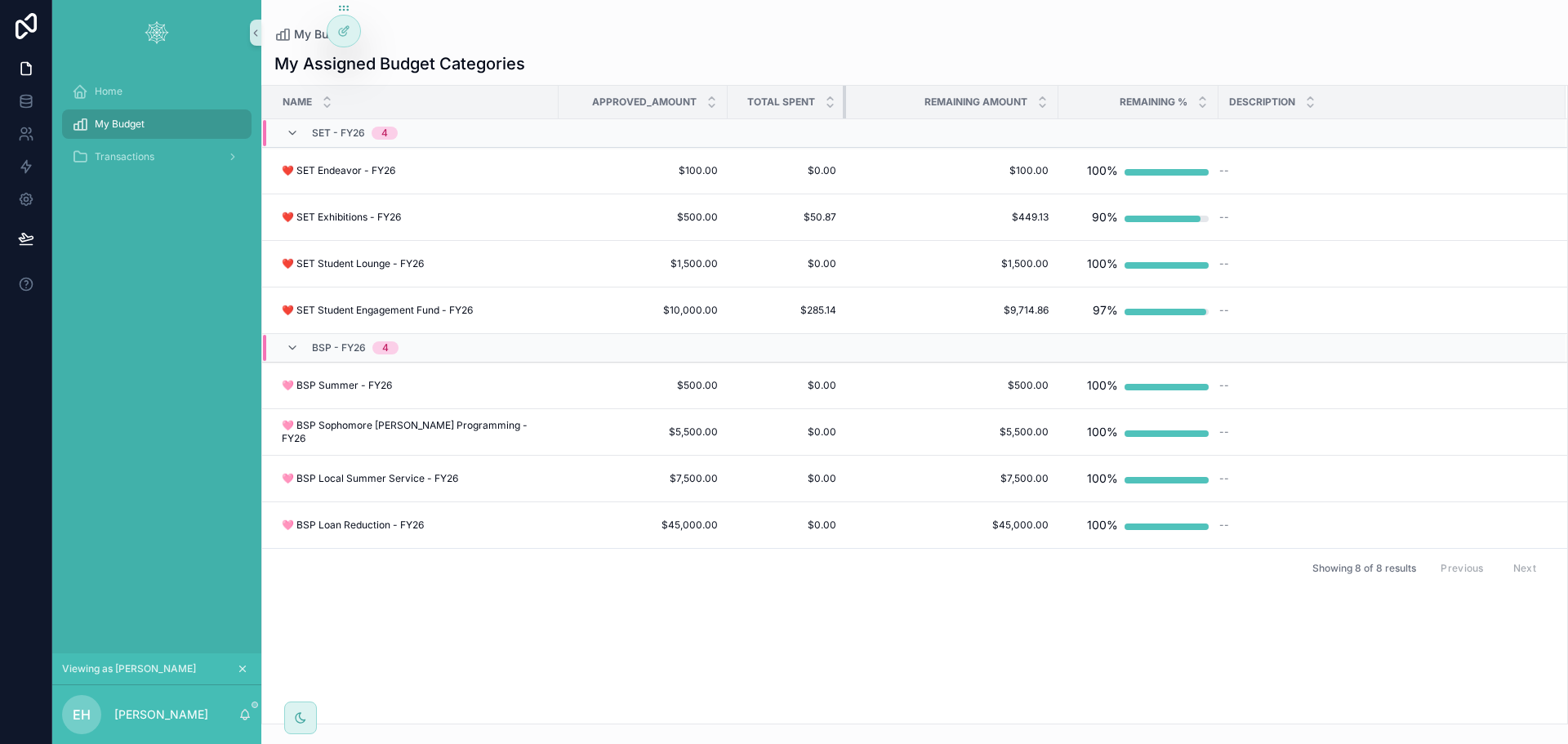
drag, startPoint x: 871, startPoint y: 100, endPoint x: 934, endPoint y: 106, distance: 63.3
click at [842, 104] on div "scrollable content" at bounding box center [845, 102] width 7 height 33
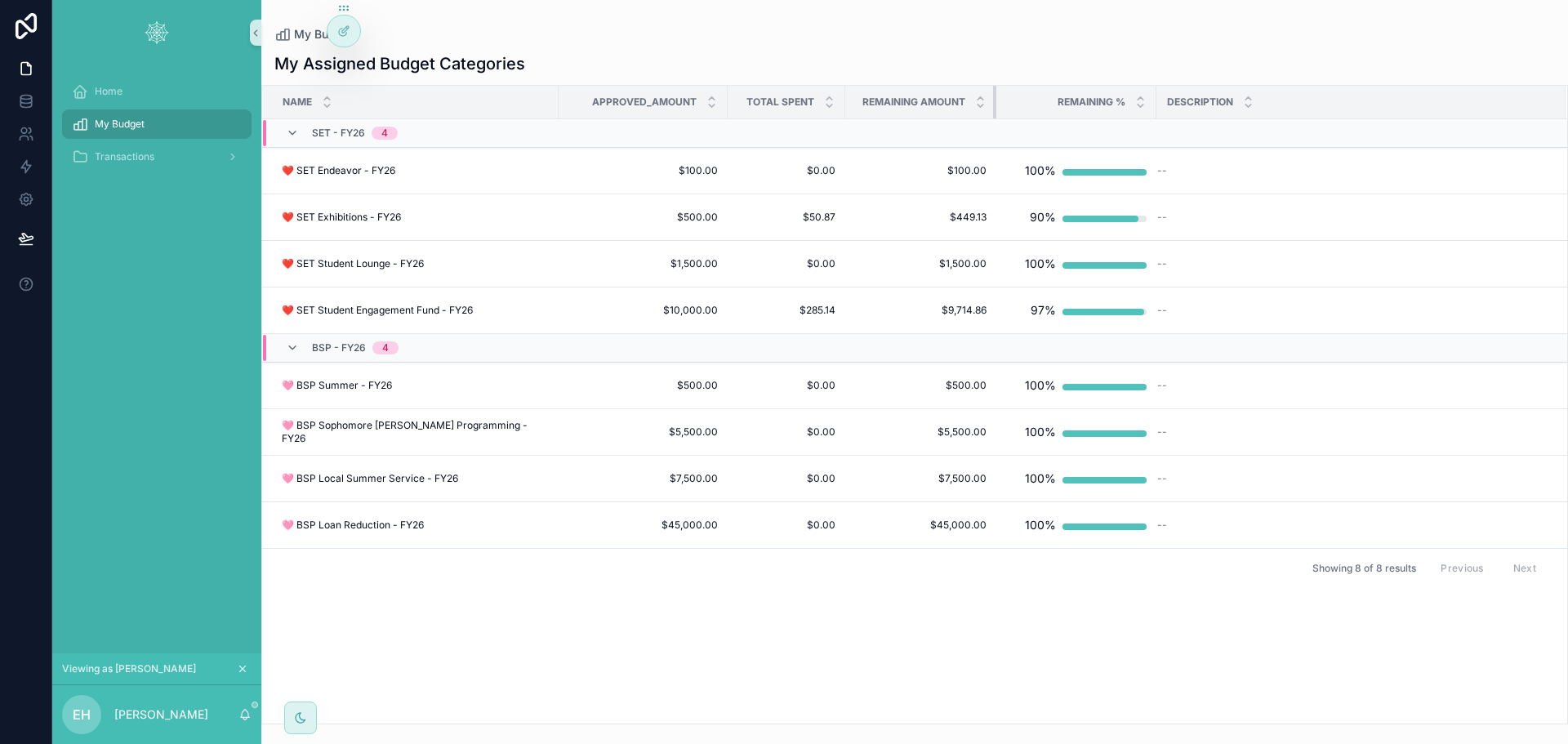
drag, startPoint x: 1042, startPoint y: 104, endPoint x: 995, endPoint y: 113, distance: 47.9
click at [993, 106] on div "scrollable content" at bounding box center [996, 102] width 7 height 33
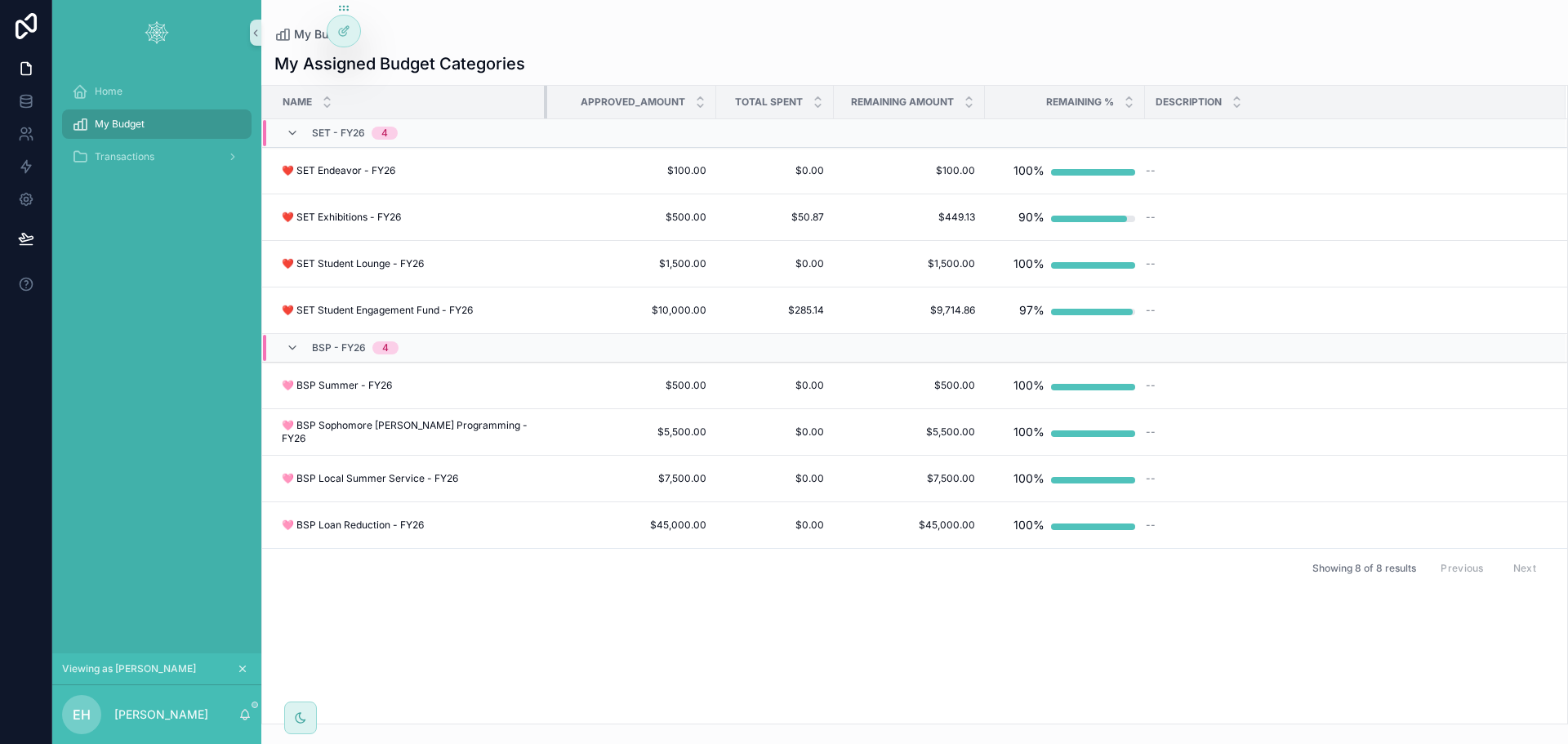
drag, startPoint x: 544, startPoint y: 103, endPoint x: 533, endPoint y: 104, distance: 11.0
click at [544, 104] on div "scrollable content" at bounding box center [547, 102] width 7 height 33
